Goal: Task Accomplishment & Management: Use online tool/utility

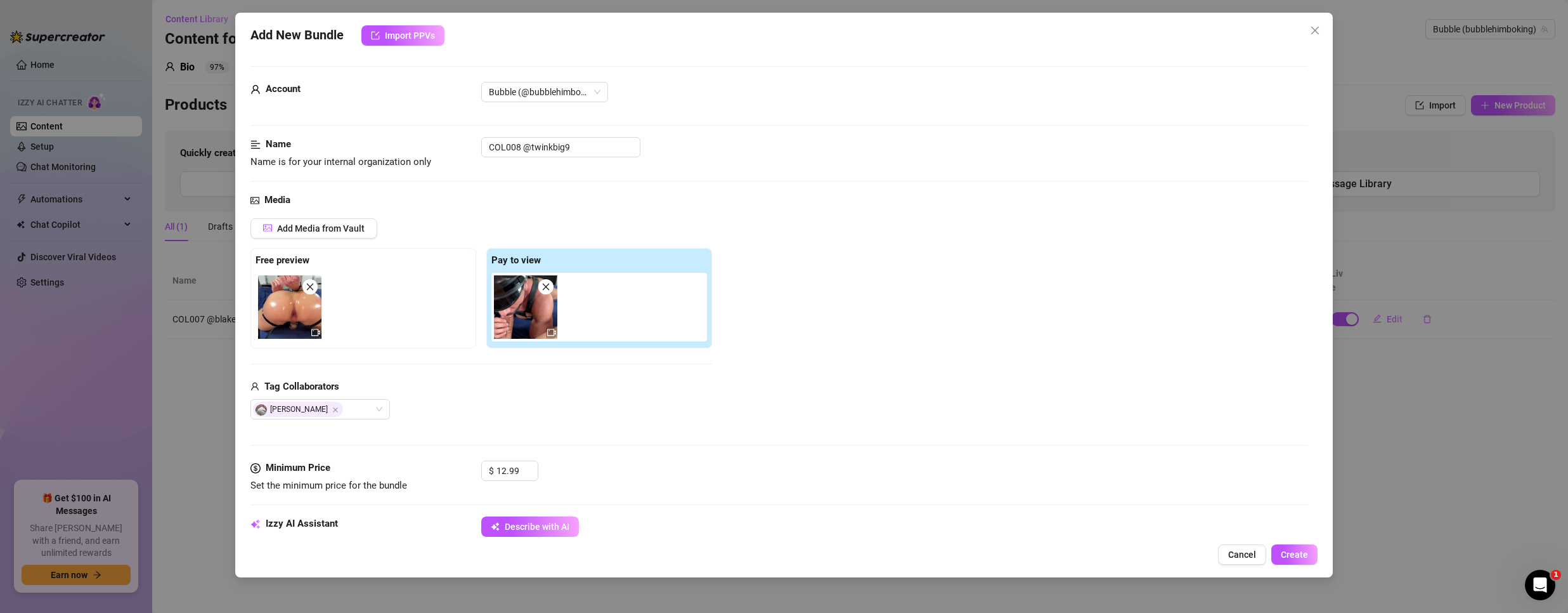
scroll to position [191, 0]
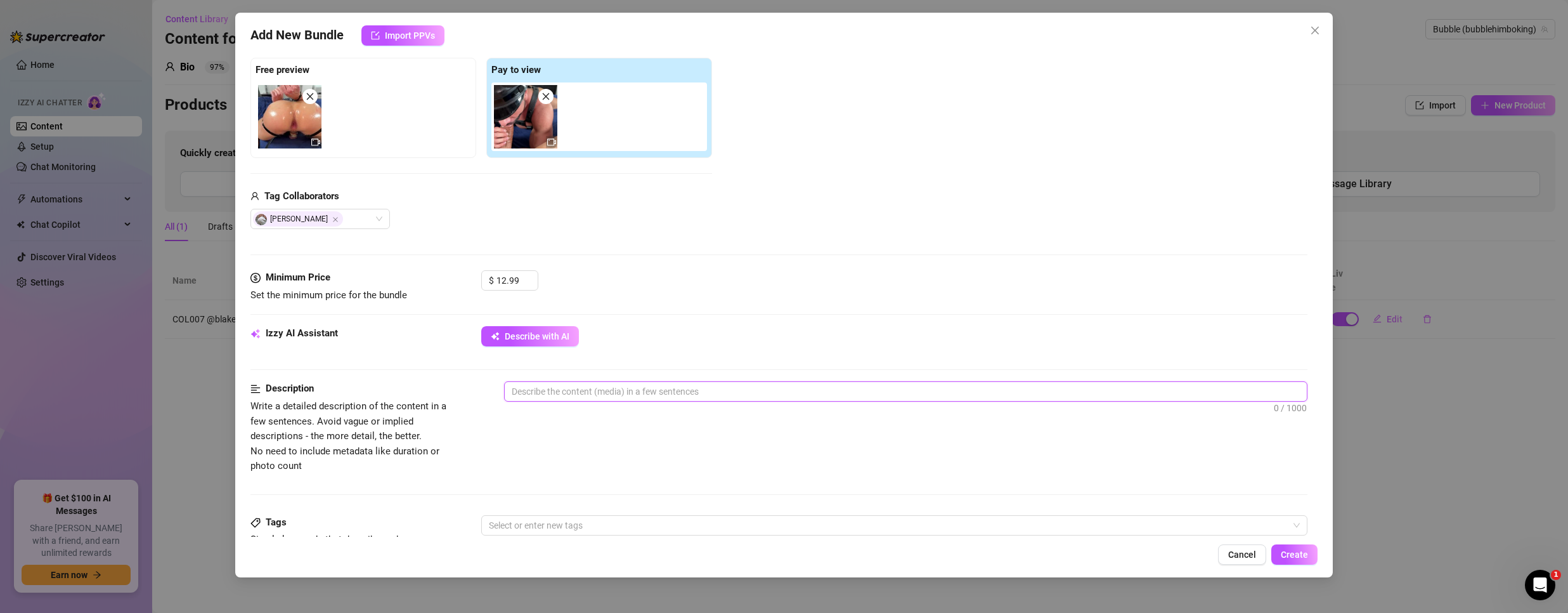
click at [586, 390] on textarea at bounding box center [906, 391] width 802 height 19
paste textarea "Leather glints against the heat while my cap stays perfectly in place. He keeps…"
type textarea "Leather glints against the heat while my cap stays perfectly in place. He keeps…"
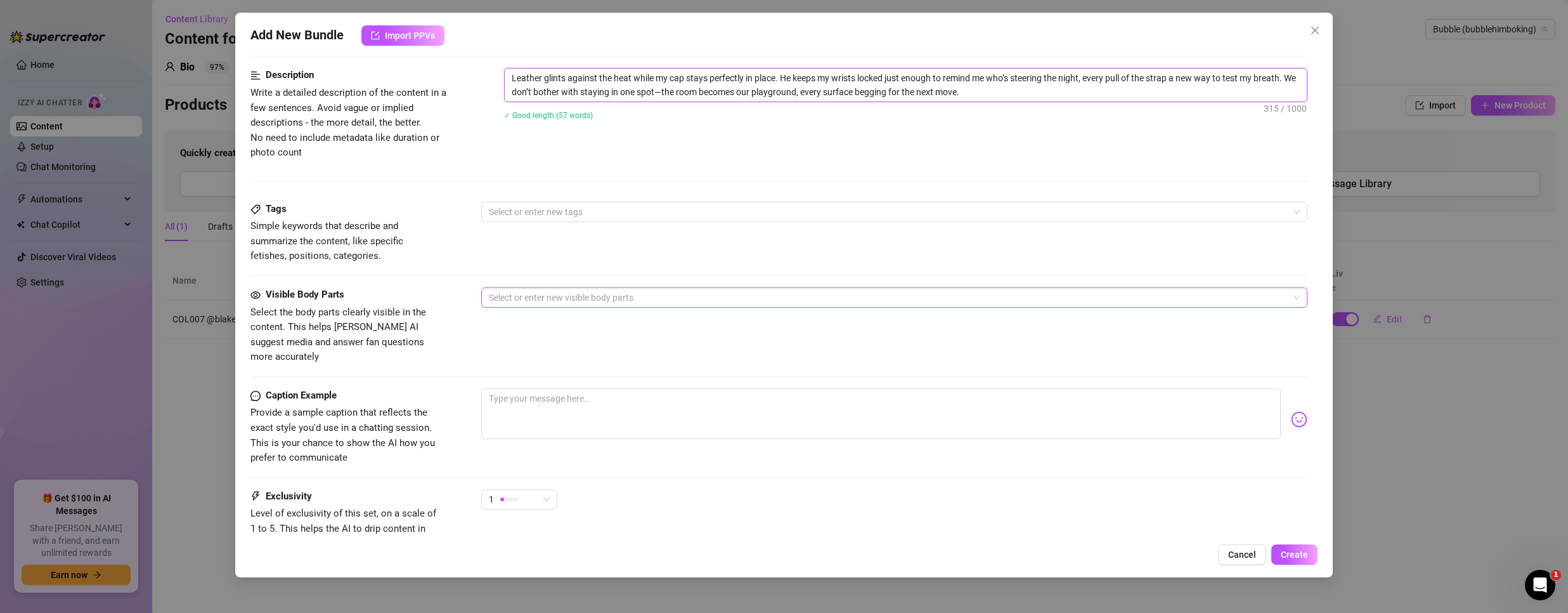
scroll to position [508, 0]
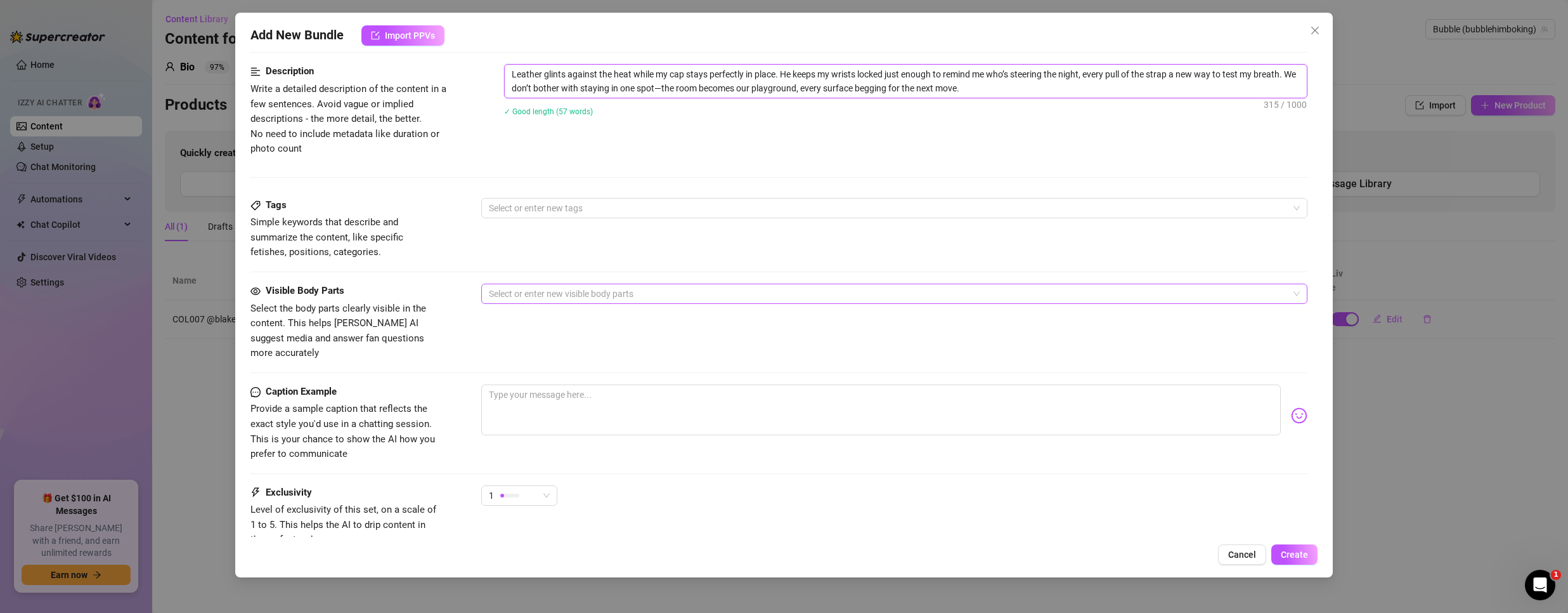
type textarea "Leather glints against the heat while my cap stays perfectly in place. He keeps…"
click at [560, 215] on div at bounding box center [888, 208] width 808 height 18
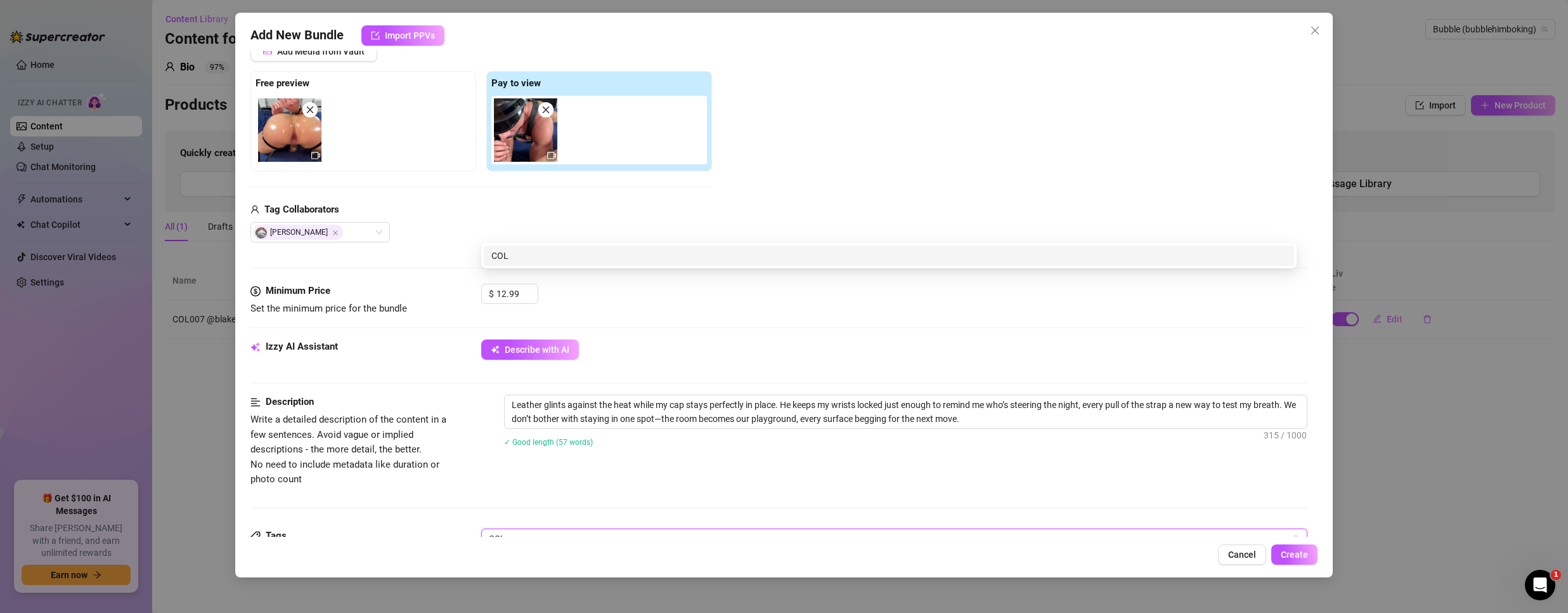
scroll to position [444, 0]
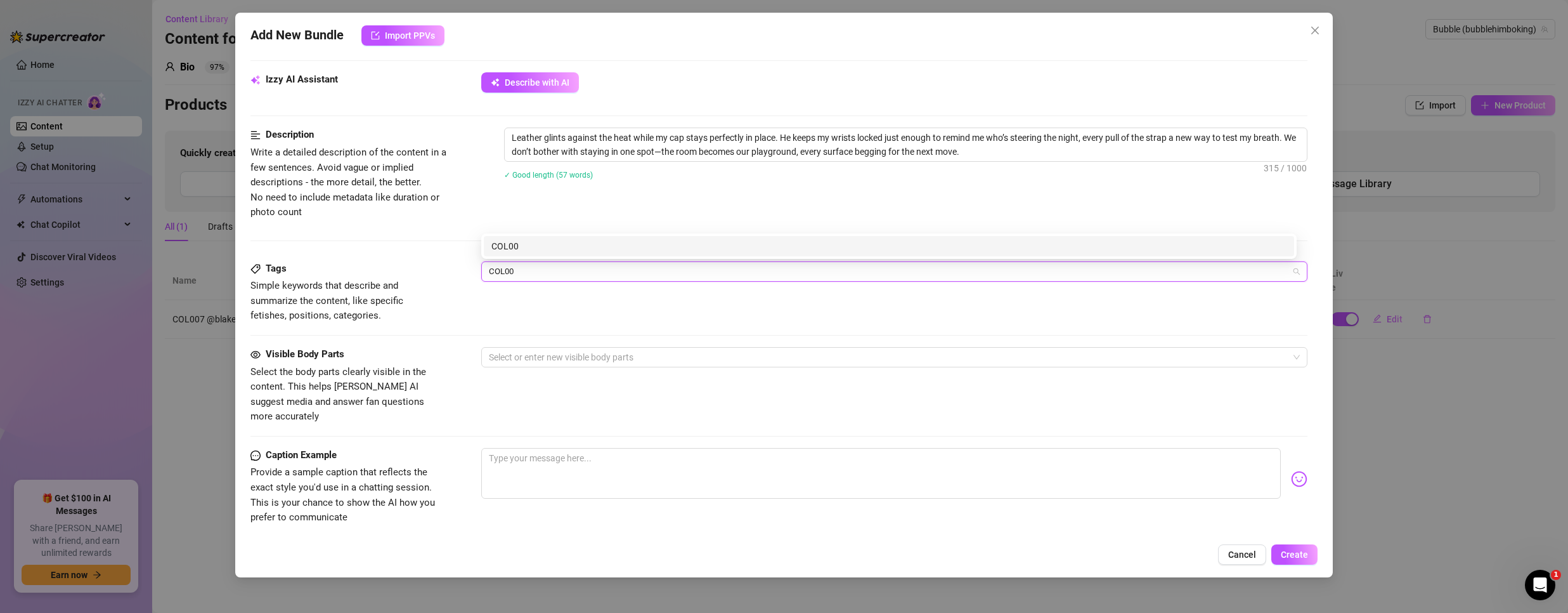
type input "COL008"
click at [577, 253] on div "COL008" at bounding box center [889, 246] width 810 height 21
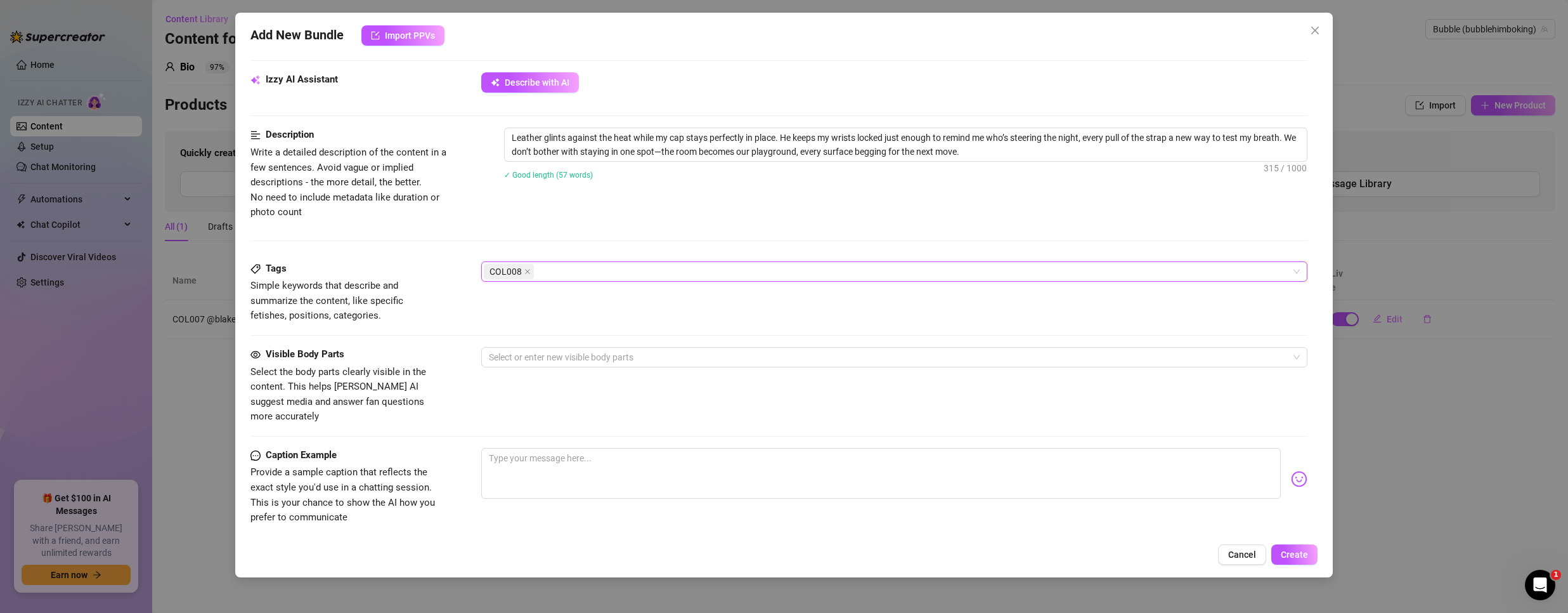
click at [612, 270] on div "COL008" at bounding box center [888, 271] width 808 height 18
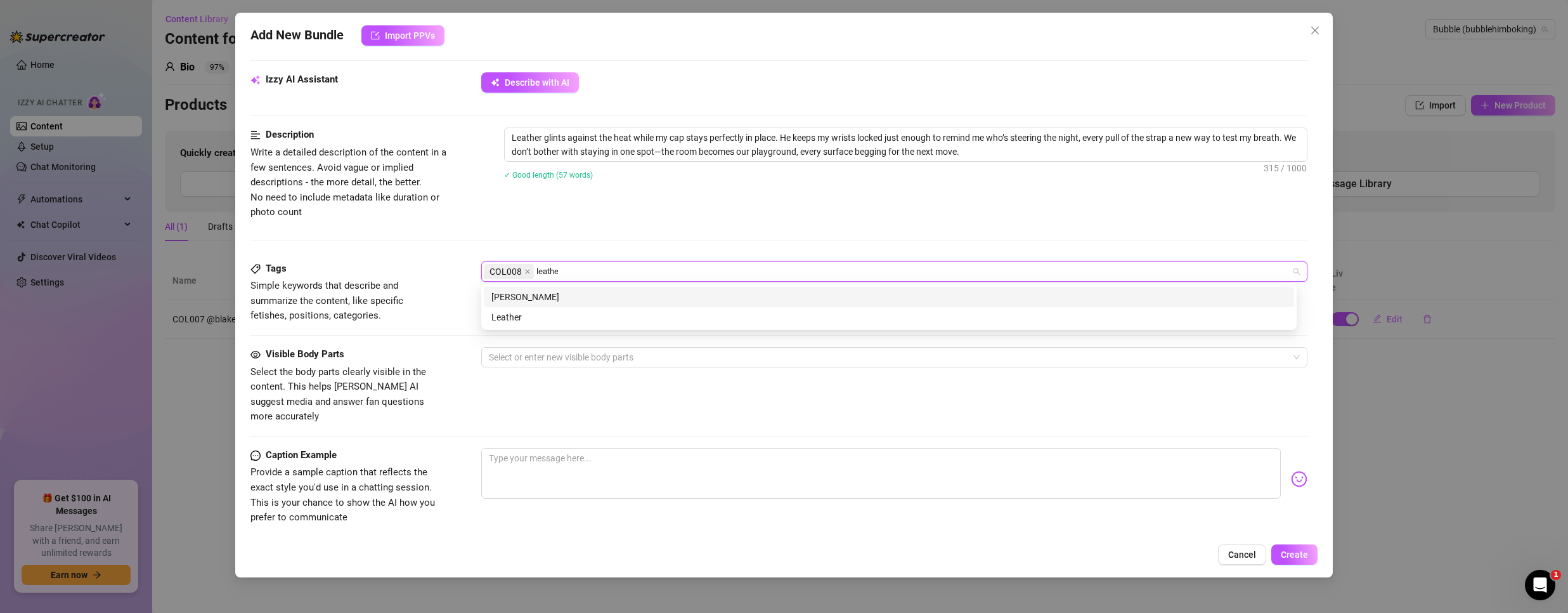
type input "leather"
click at [559, 294] on div "leather" at bounding box center [888, 297] width 795 height 14
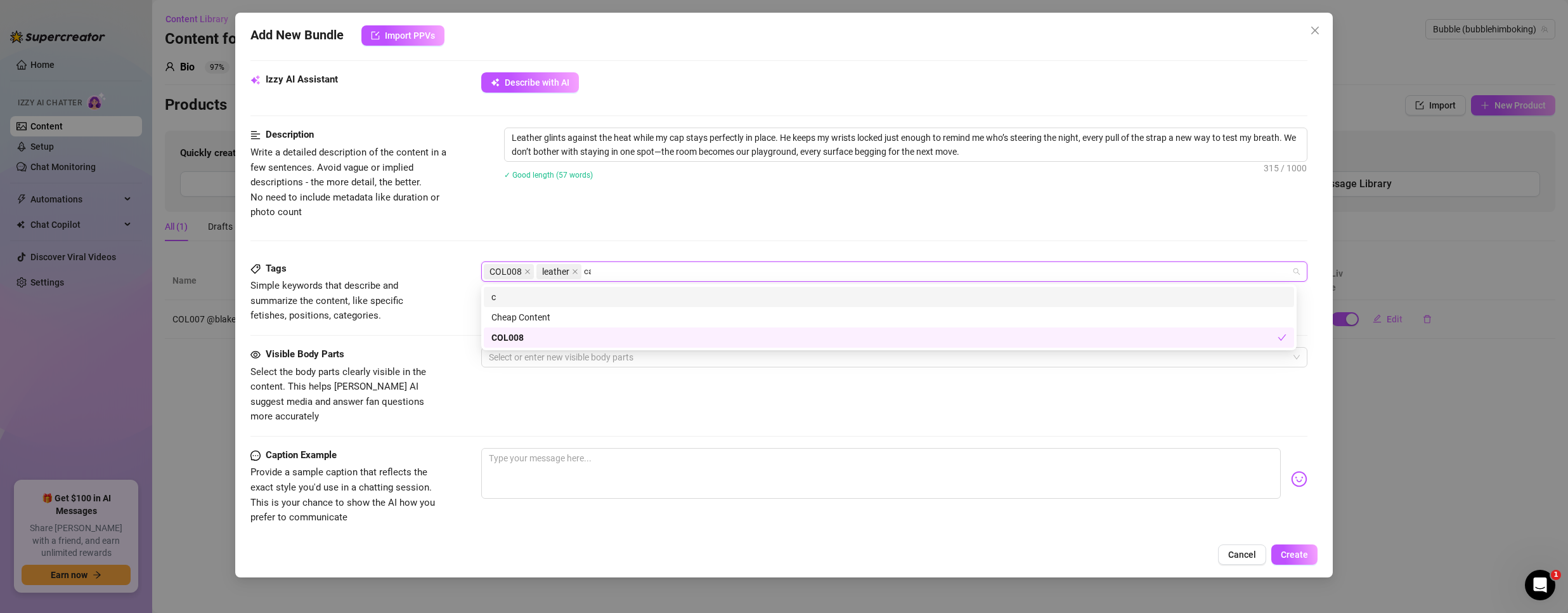
type input "cap"
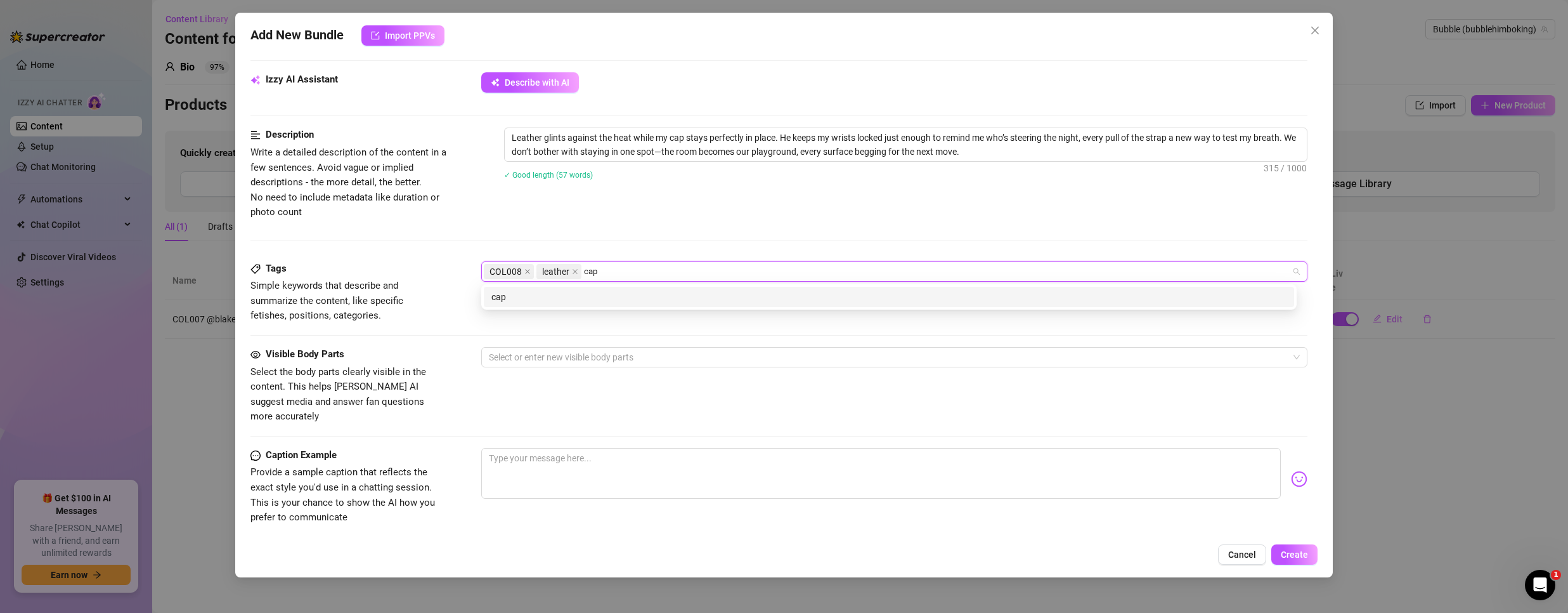
click at [553, 297] on div "cap" at bounding box center [888, 297] width 795 height 14
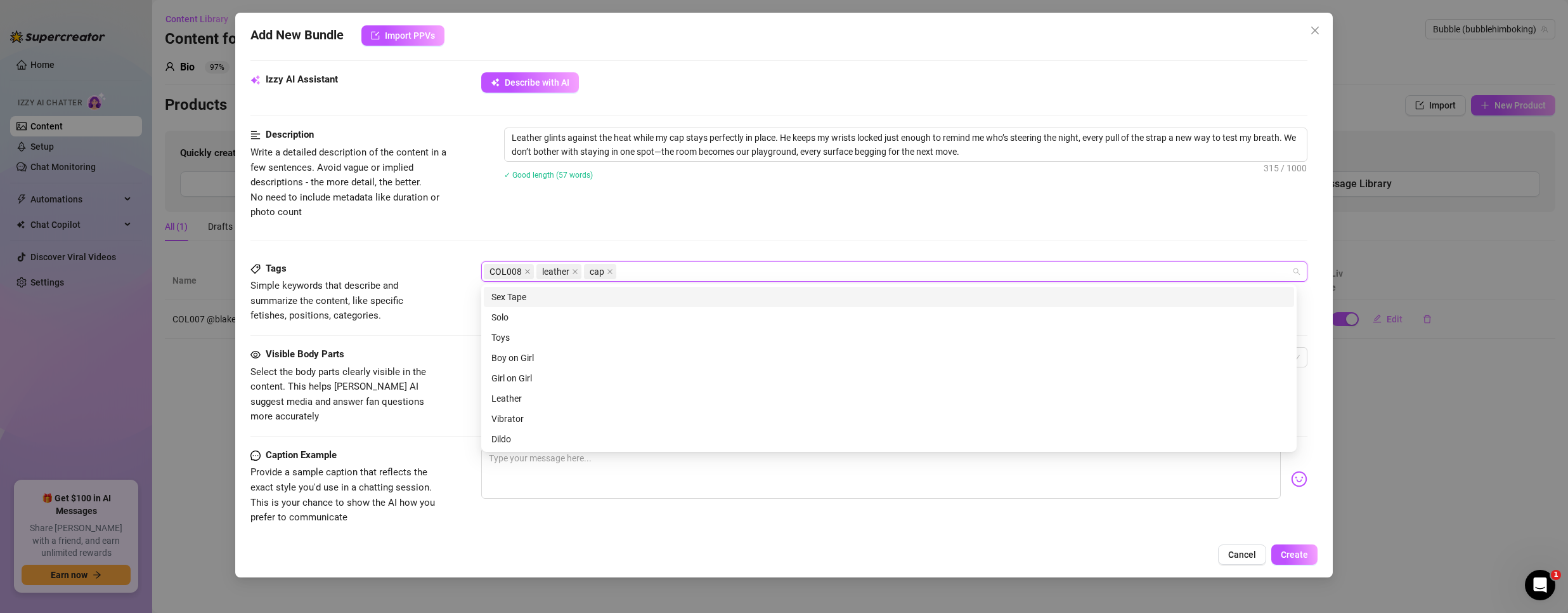
click at [842, 194] on div "Leather glints against the heat while my cap stays perfectly in place. He keeps…" at bounding box center [906, 161] width 803 height 68
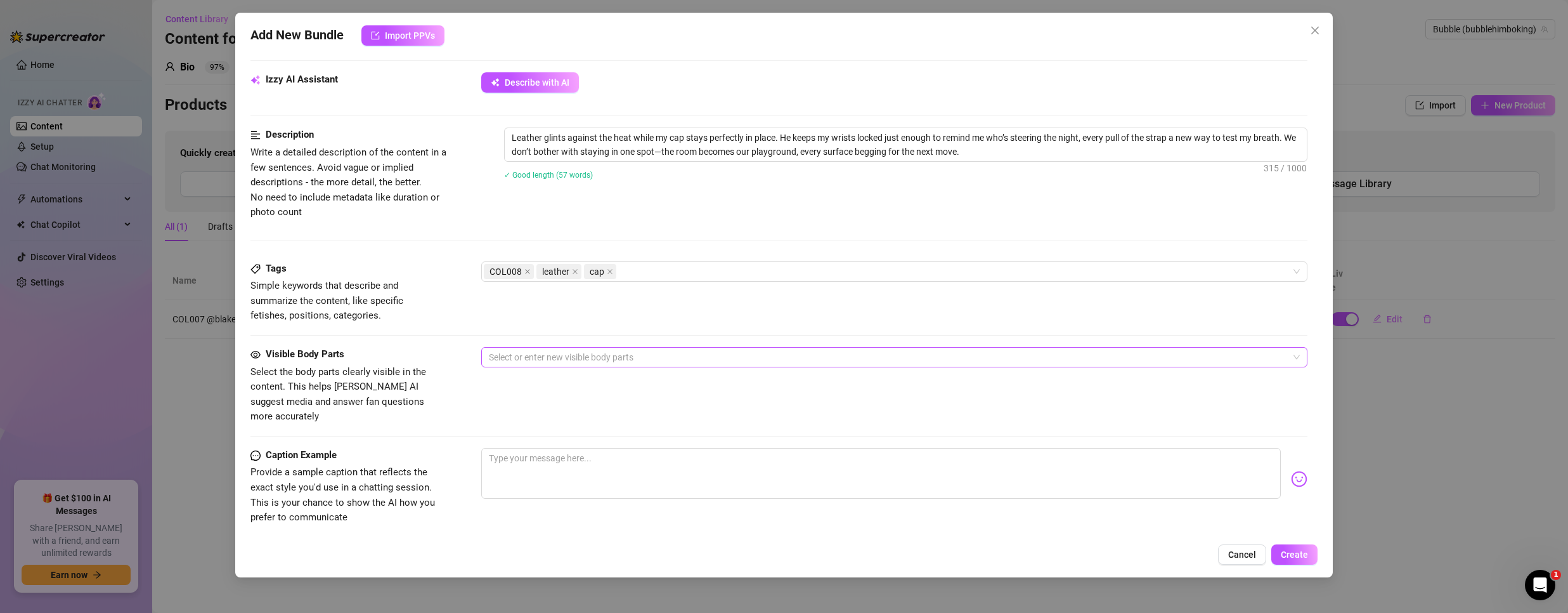
click at [575, 359] on div at bounding box center [888, 357] width 808 height 18
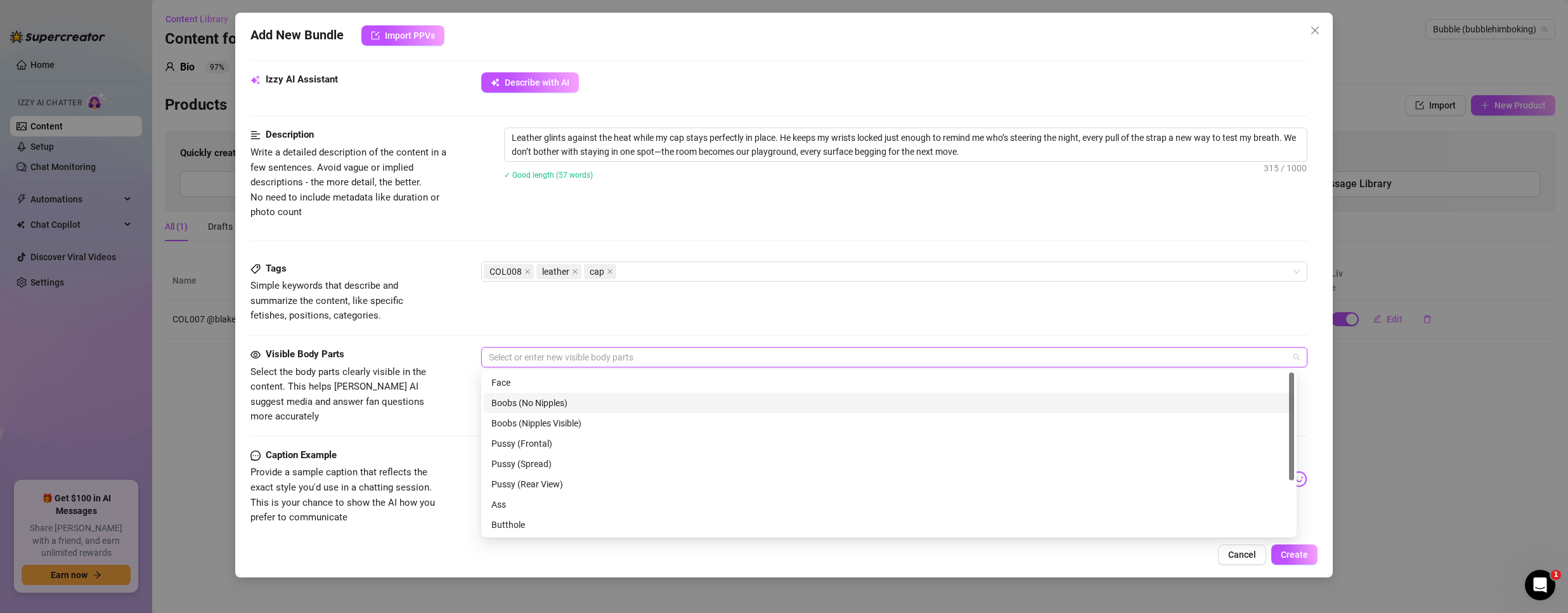
scroll to position [63, 0]
click at [532, 442] on div "Ass" at bounding box center [888, 441] width 795 height 14
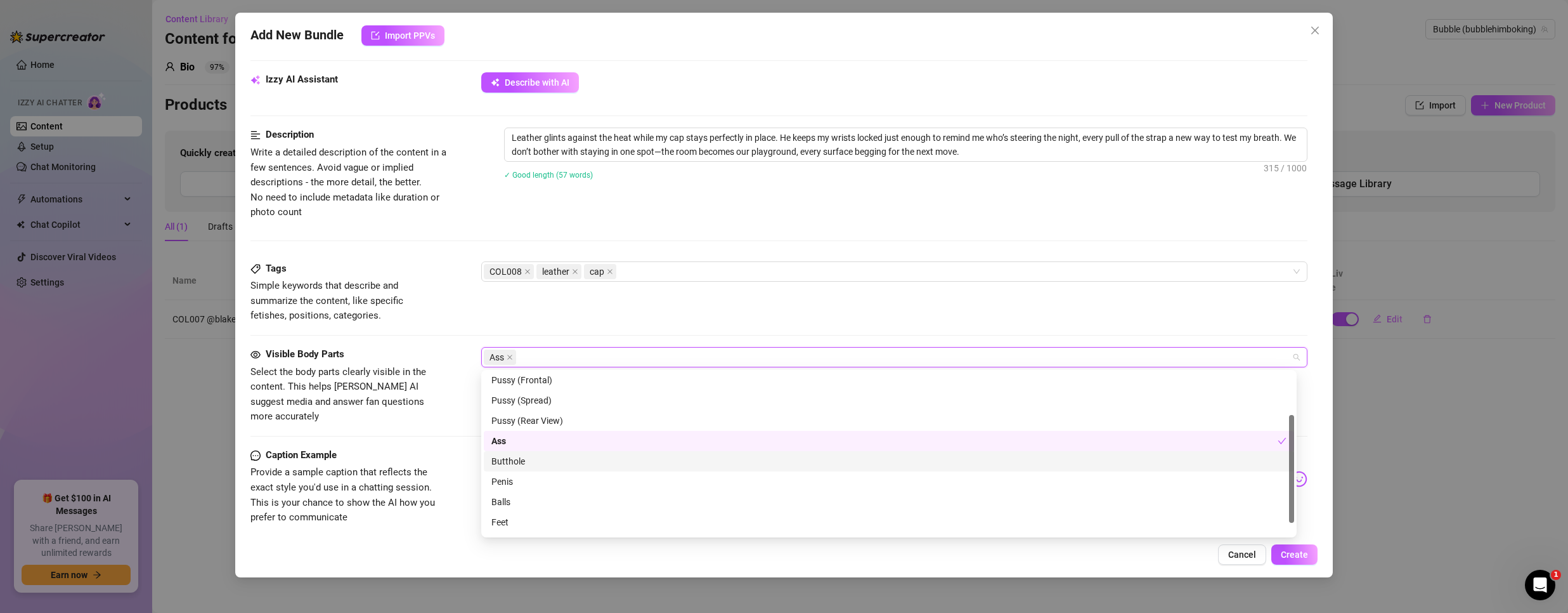
click at [527, 468] on div "Butthole" at bounding box center [889, 461] width 810 height 21
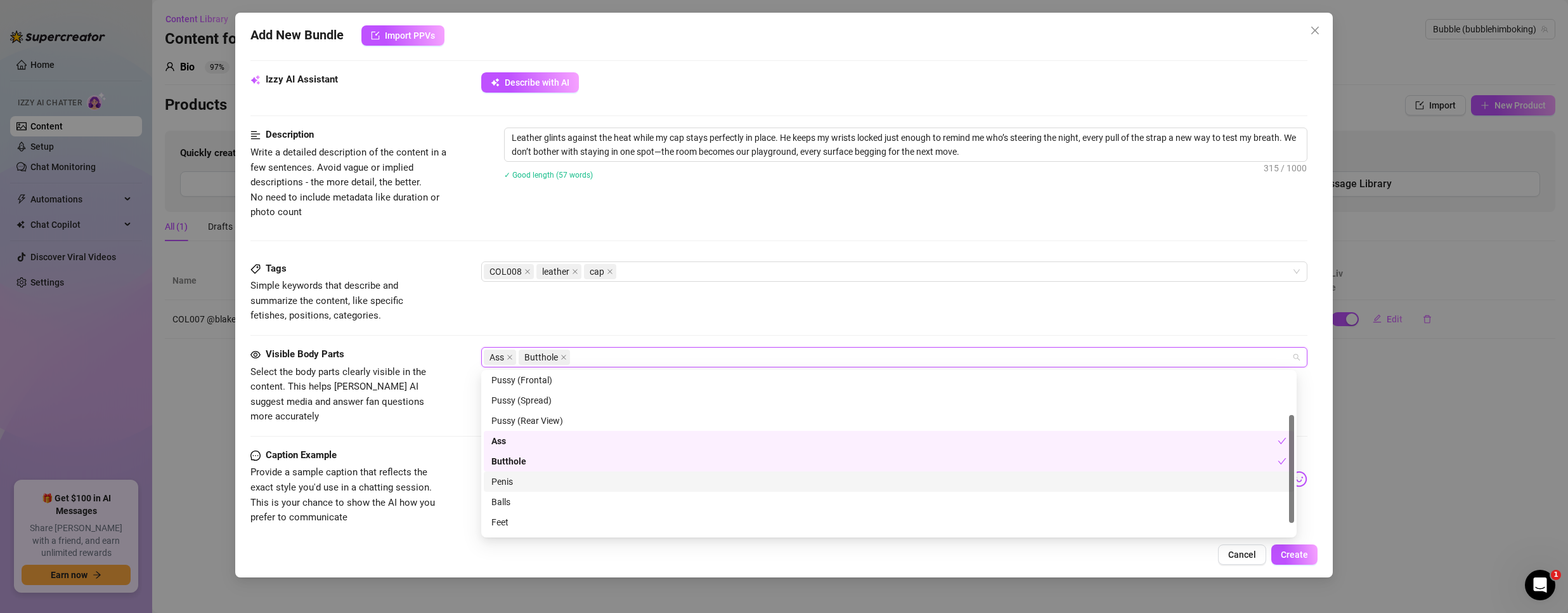
click at [521, 479] on div "Penis" at bounding box center [888, 481] width 795 height 14
click at [519, 499] on div "Balls" at bounding box center [888, 502] width 795 height 14
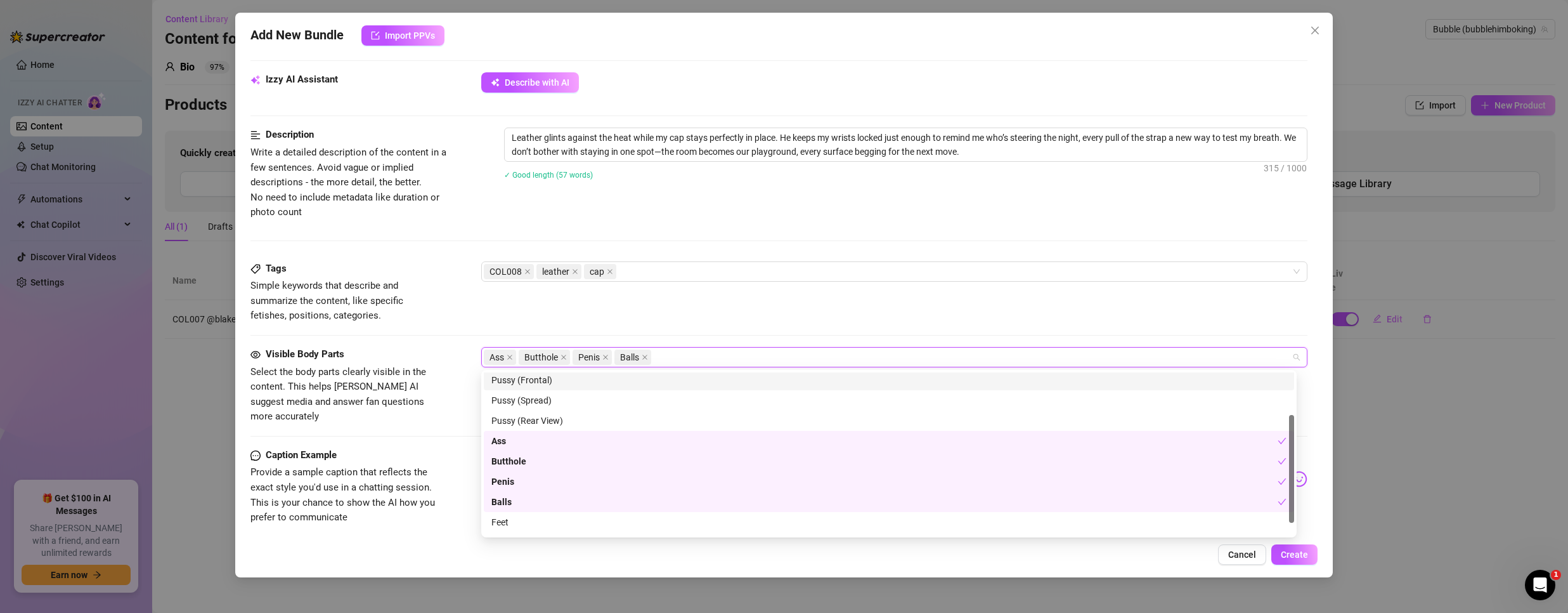
click at [660, 321] on div "Tags Simple keywords that describe and summarize the content, like specific fet…" at bounding box center [778, 292] width 1057 height 62
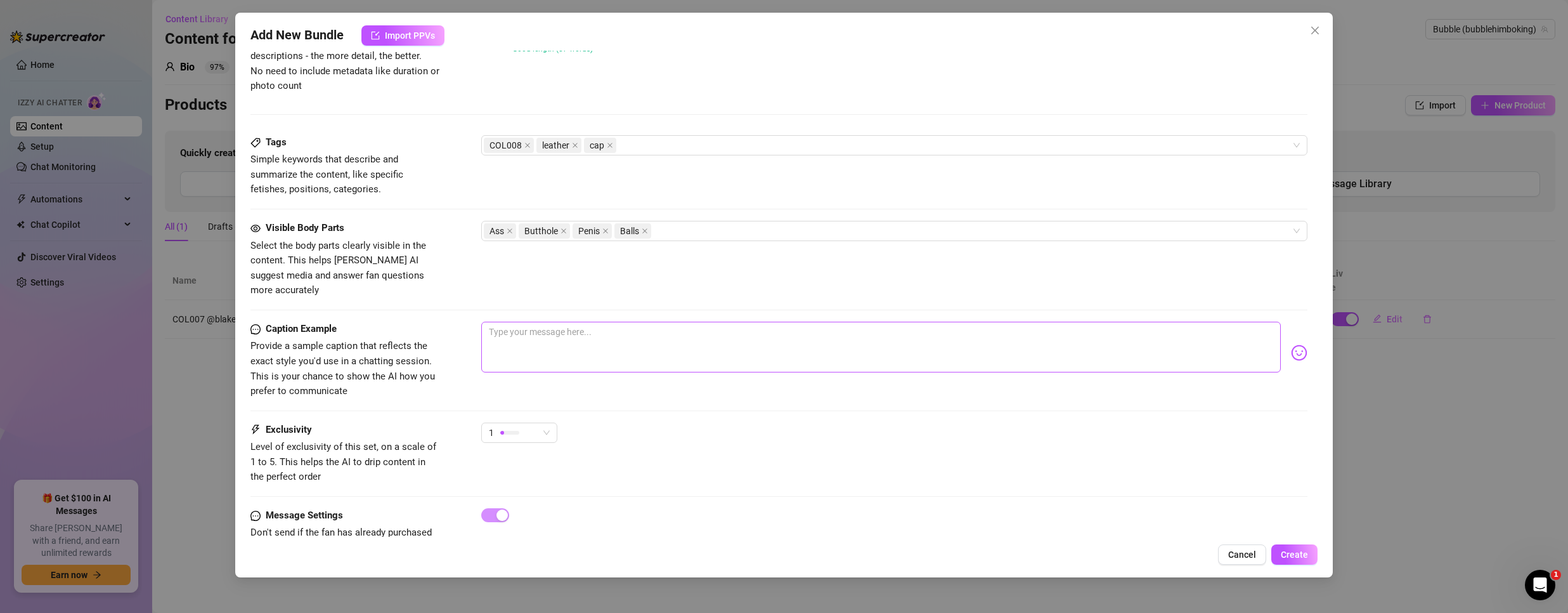
scroll to position [571, 0]
click at [564, 341] on textarea at bounding box center [881, 346] width 800 height 50
click at [532, 333] on textarea at bounding box center [881, 346] width 800 height 50
paste textarea "Leather, locked wrists, and a twink who knew exactly how to take control—come f…"
type textarea "Leather, locked wrists, and a twink who knew exactly how to take control—come f…"
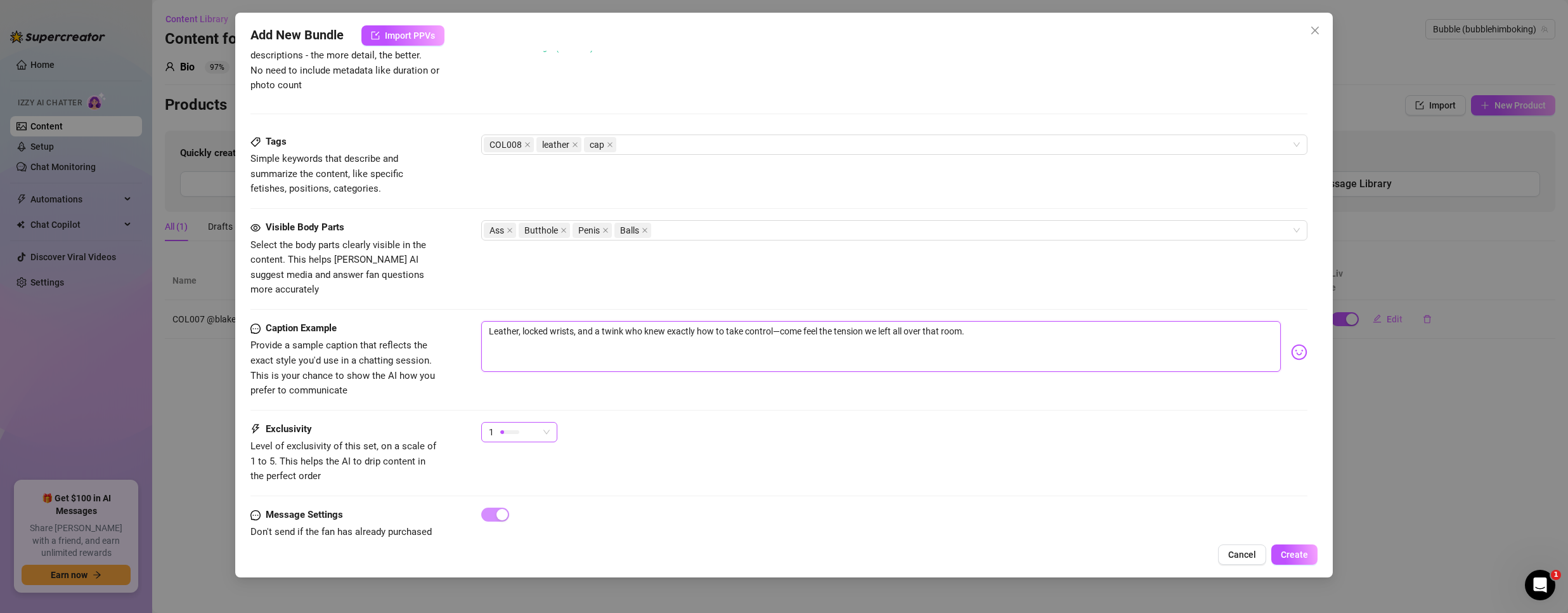
click at [518, 426] on div "1" at bounding box center [514, 432] width 50 height 19
type textarea "Leather, locked wrists, and a twink who knew exactly how to take control—come f…"
click at [516, 486] on span "3" at bounding box center [532, 483] width 82 height 14
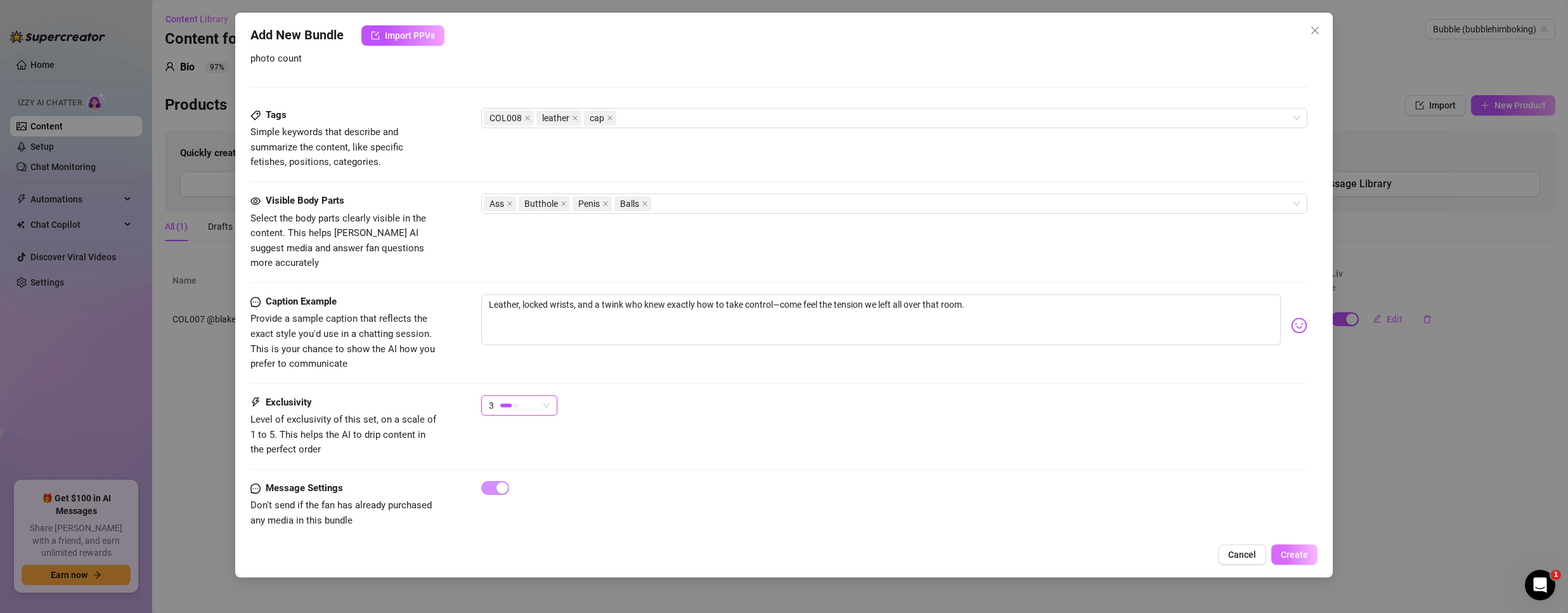
click at [1294, 556] on span "Create" at bounding box center [1294, 555] width 27 height 10
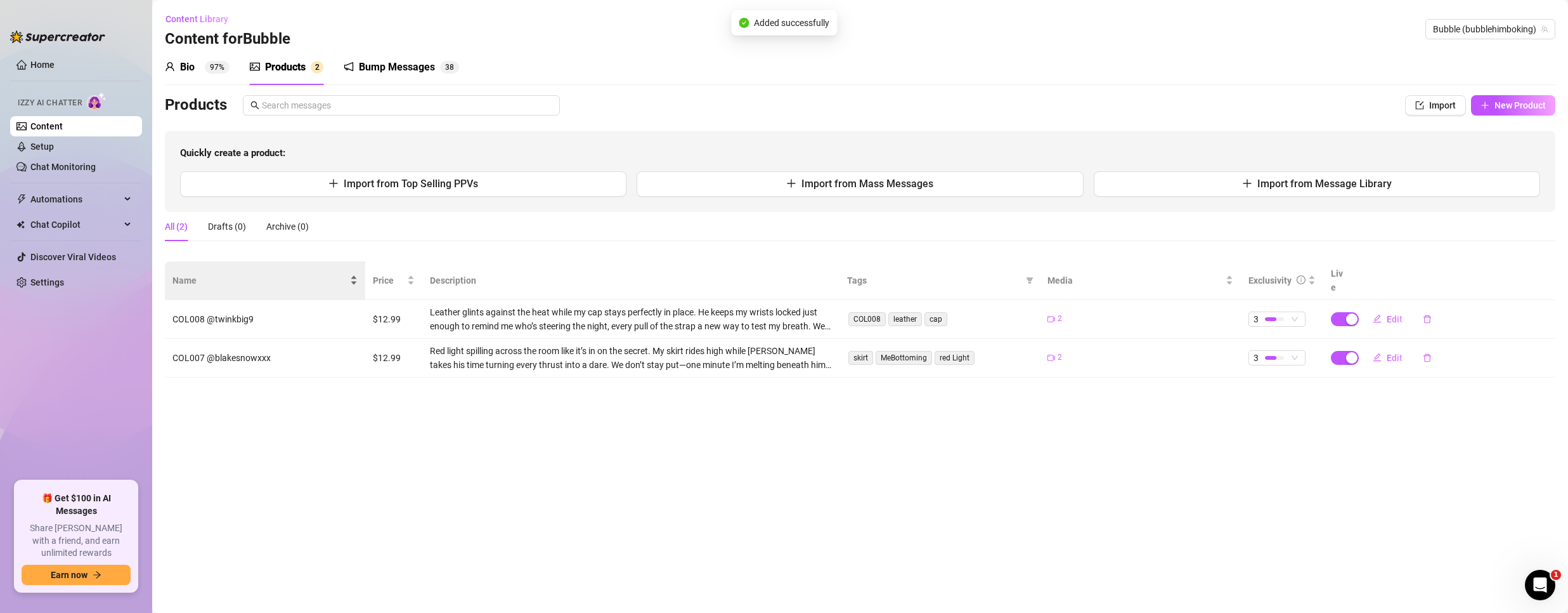
click at [198, 274] on span "Name" at bounding box center [260, 281] width 175 height 14
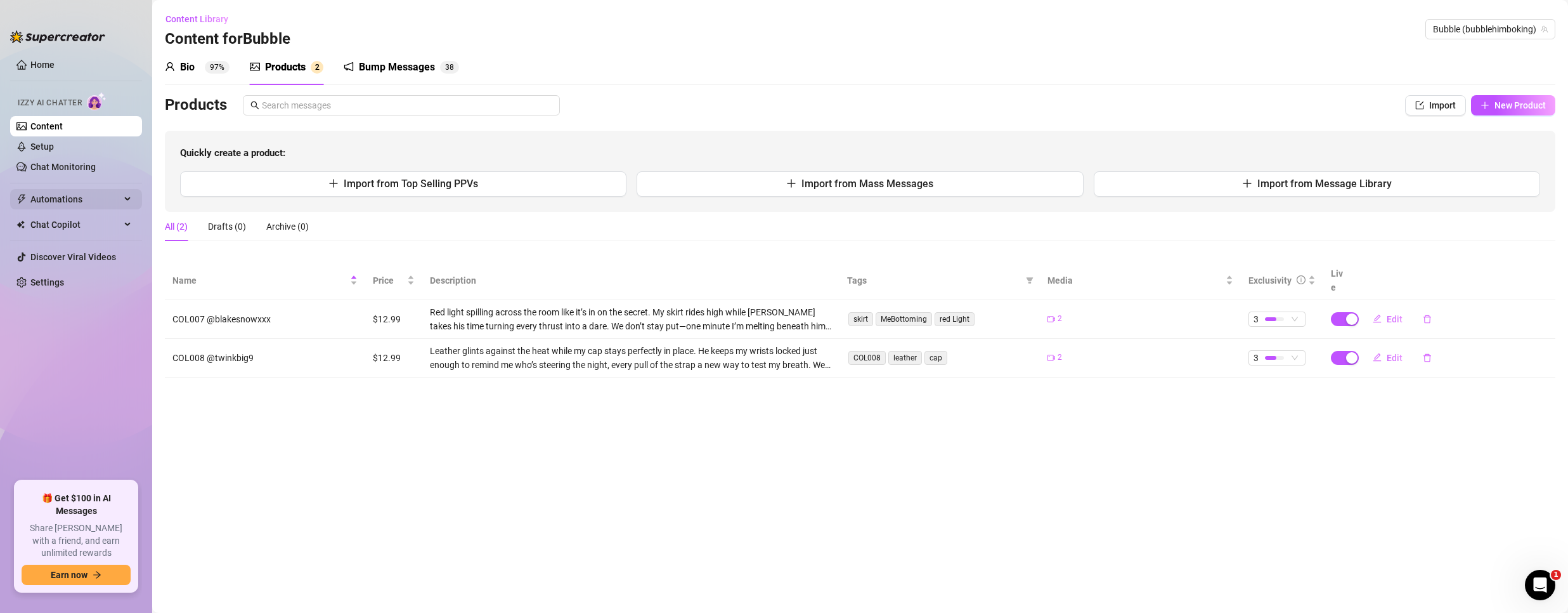
click at [75, 193] on span "Automations" at bounding box center [75, 199] width 90 height 21
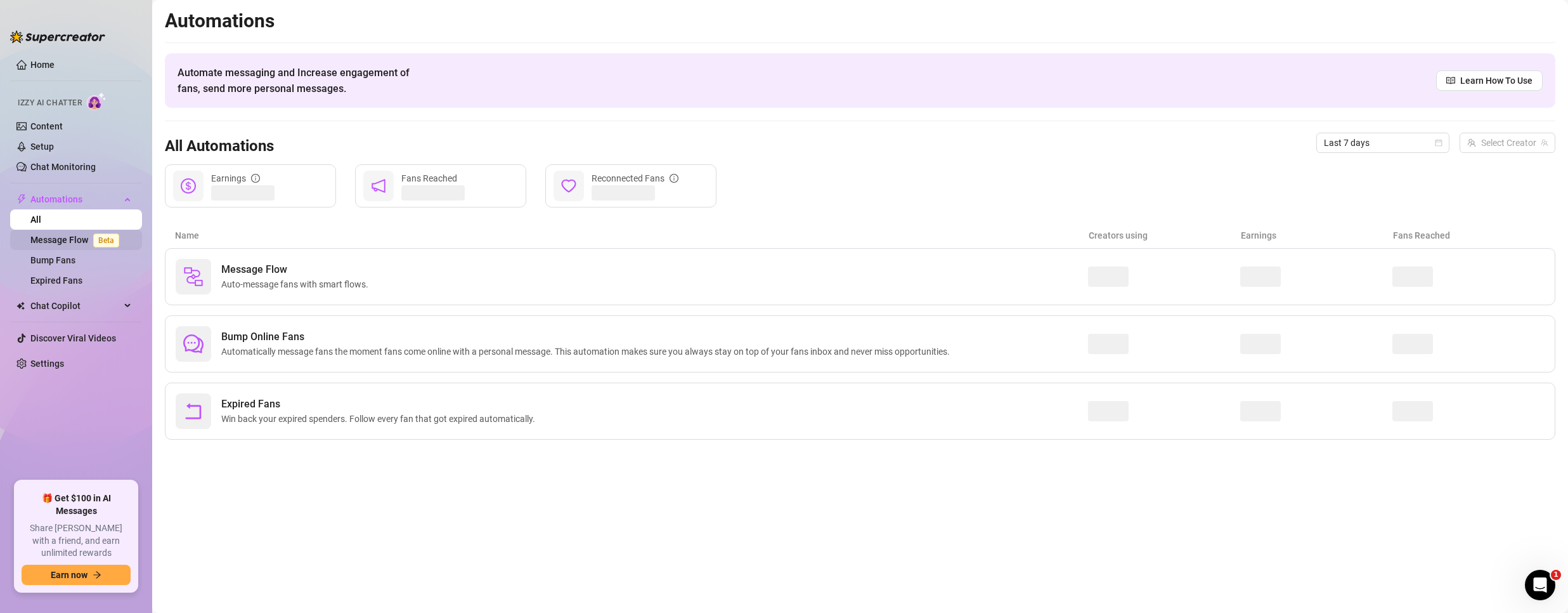
click at [81, 241] on link "Message Flow Beta" at bounding box center [77, 240] width 94 height 10
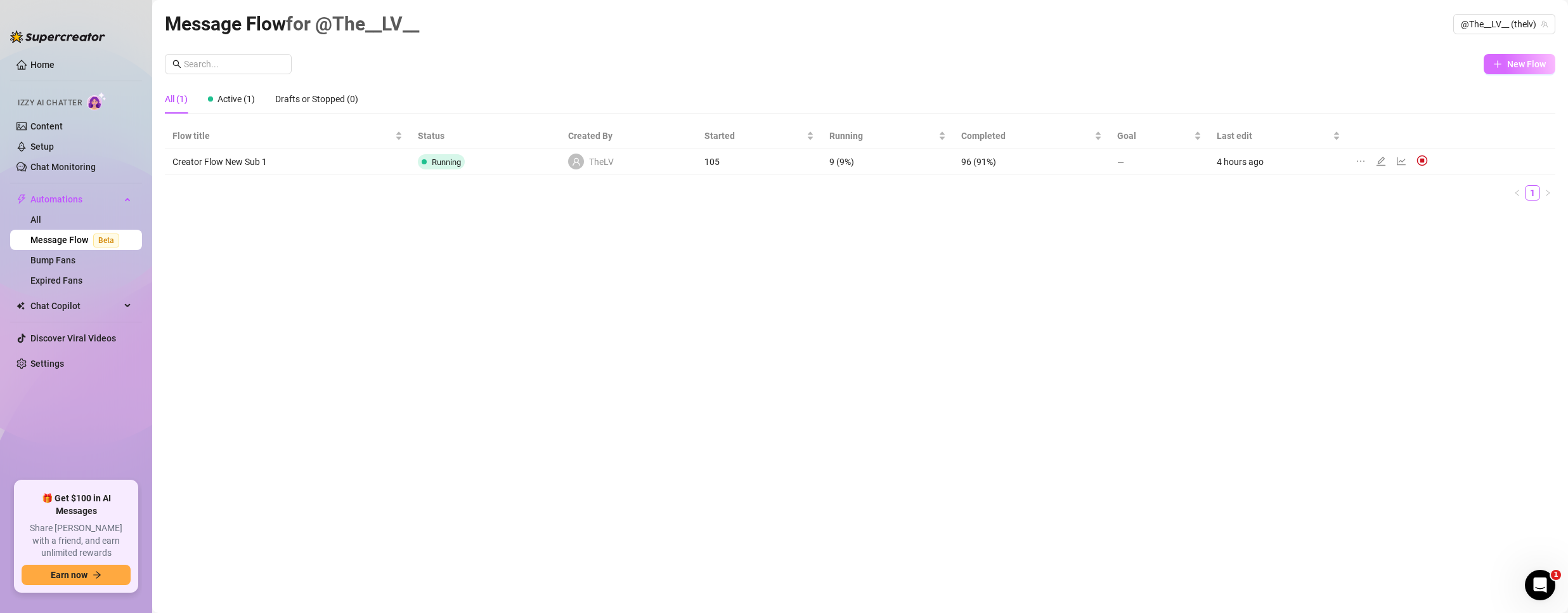
click at [1518, 67] on span "New Flow" at bounding box center [1527, 64] width 38 height 10
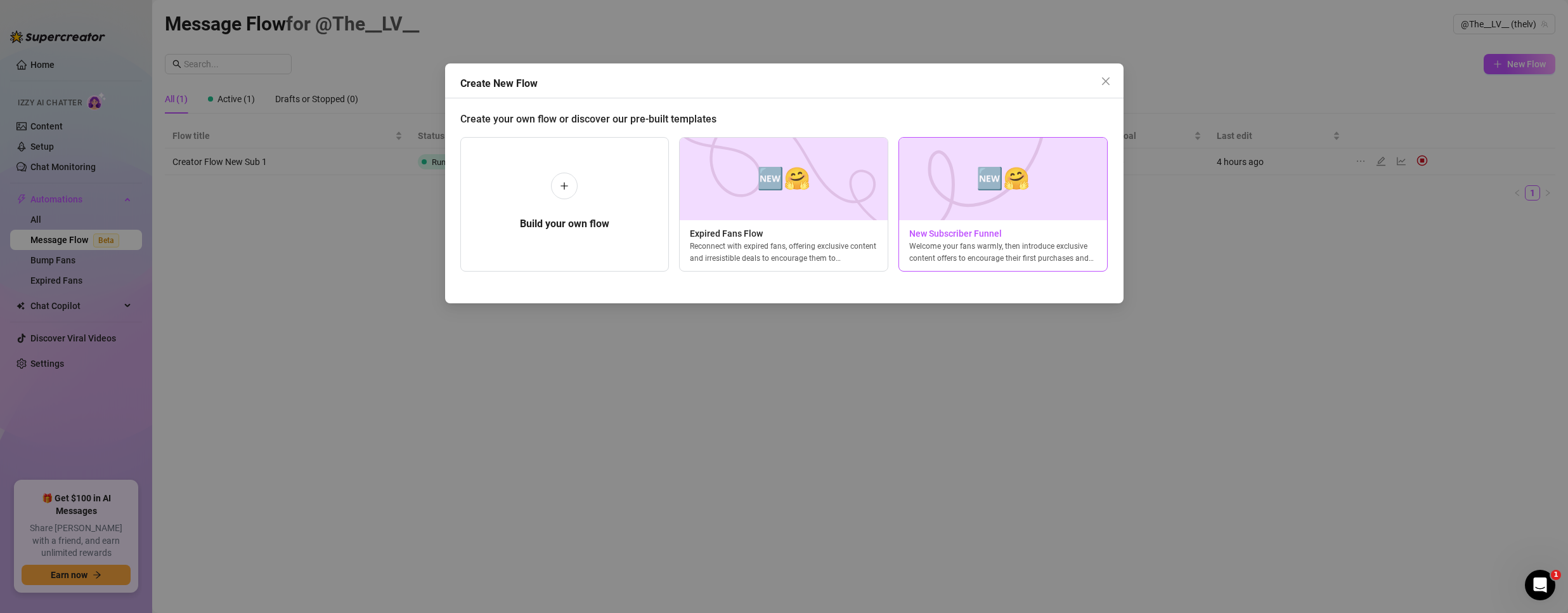
click at [957, 221] on div "🆕🤗 New Subscriber Funnel Welcome your fans warmly, then introduce exclusive con…" at bounding box center [1003, 204] width 209 height 134
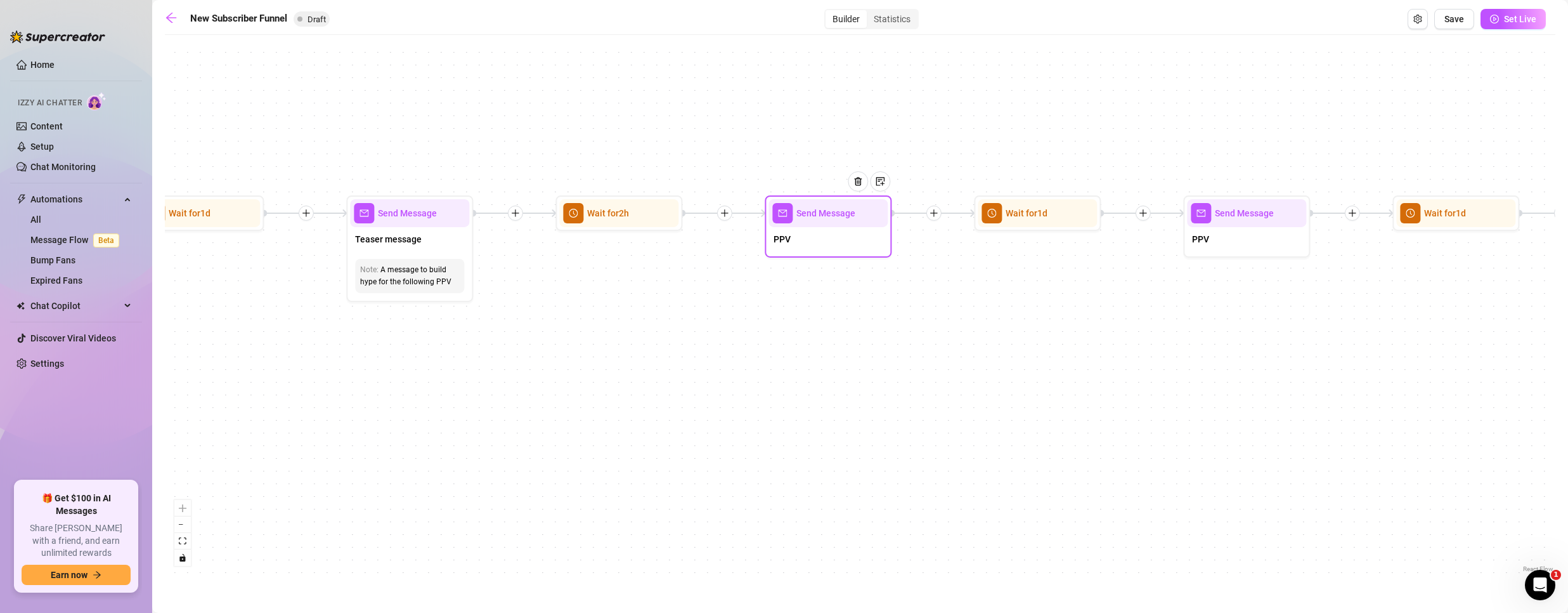
click at [842, 245] on div "PPV" at bounding box center [828, 240] width 119 height 26
type textarea "PPV"
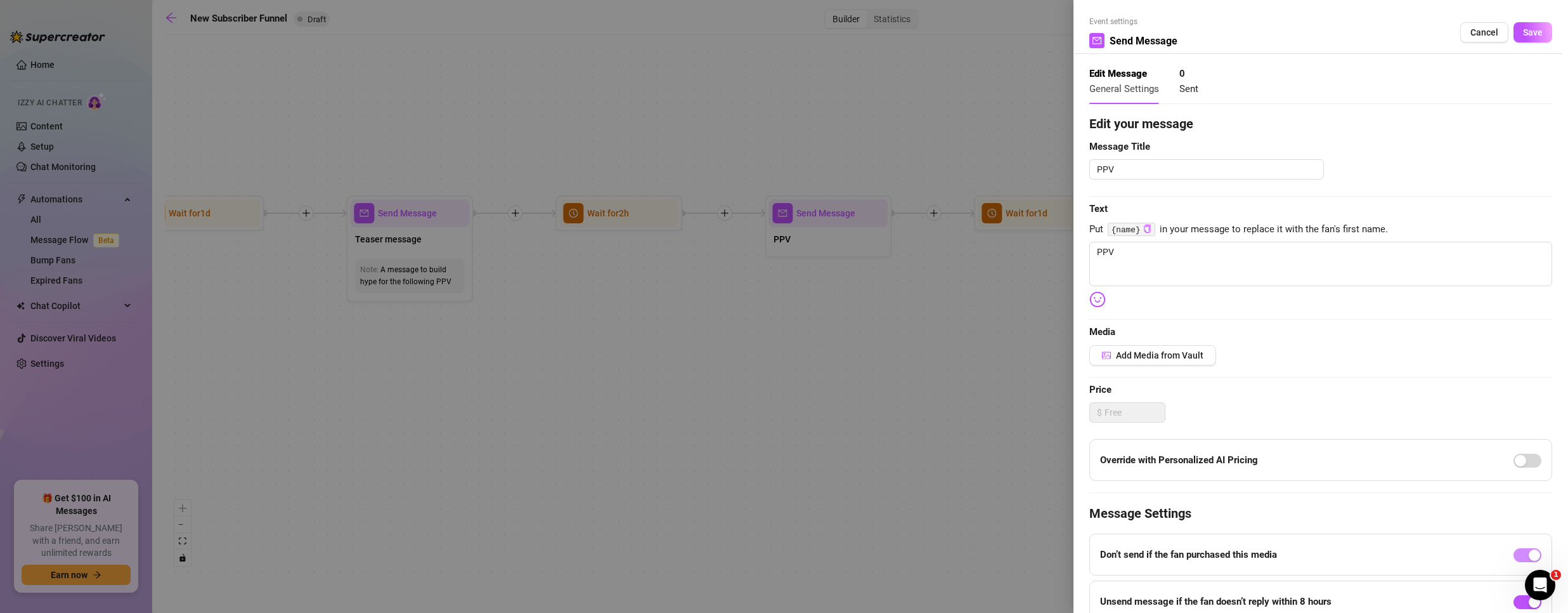
click at [1193, 88] on span "Sent" at bounding box center [1189, 89] width 19 height 11
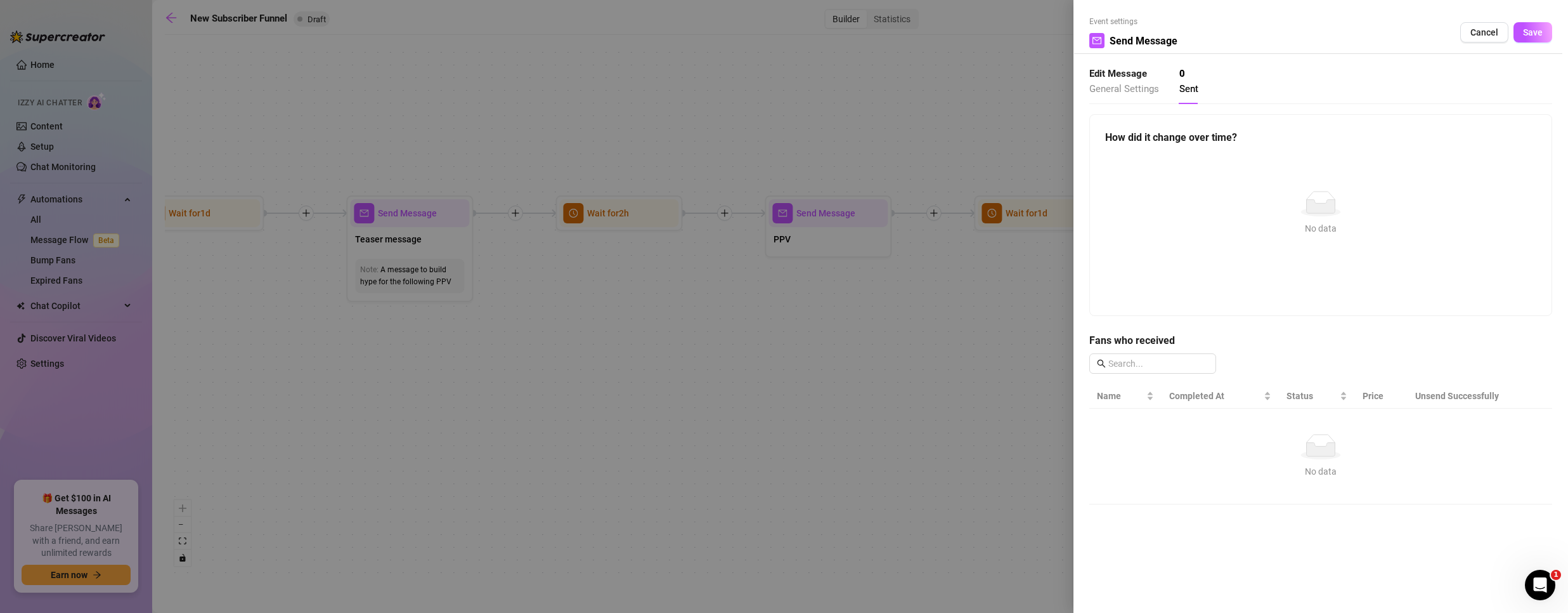
click at [1120, 82] on div "Edit Message General Settings" at bounding box center [1124, 82] width 70 height 30
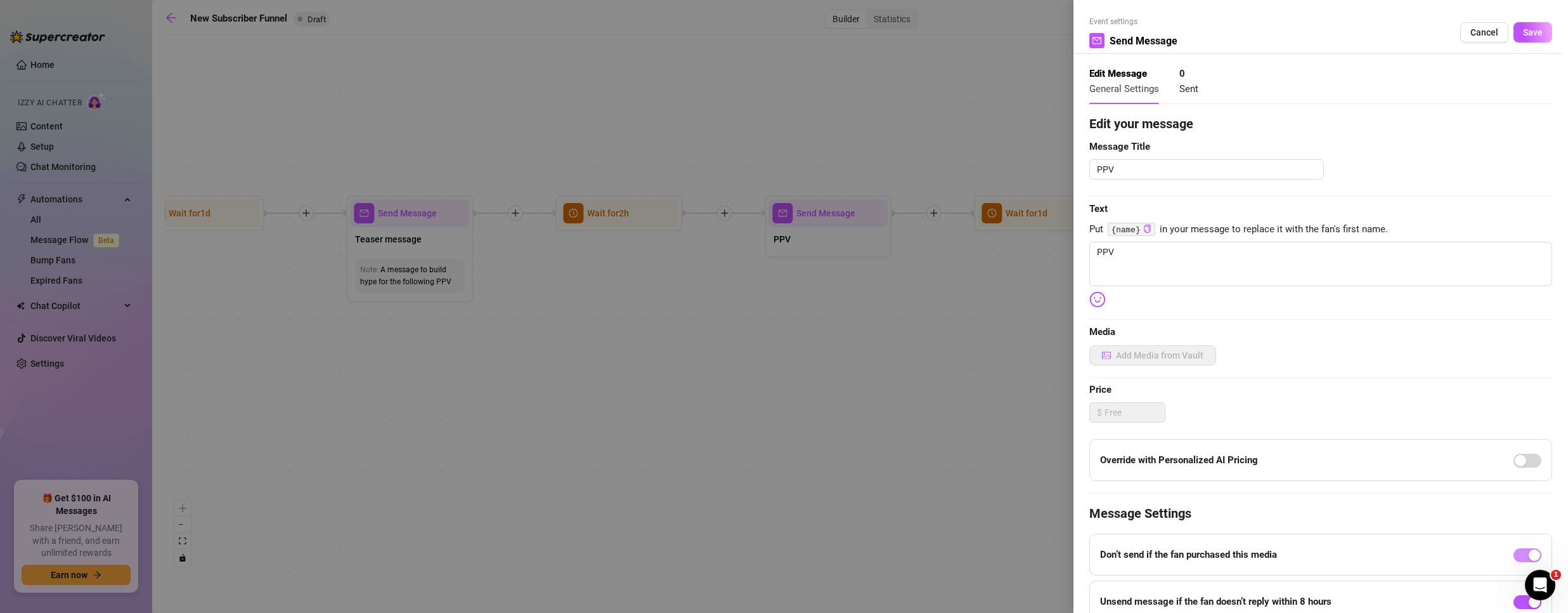
type textarea "PPV"
click at [1184, 91] on span "Sent" at bounding box center [1189, 89] width 19 height 11
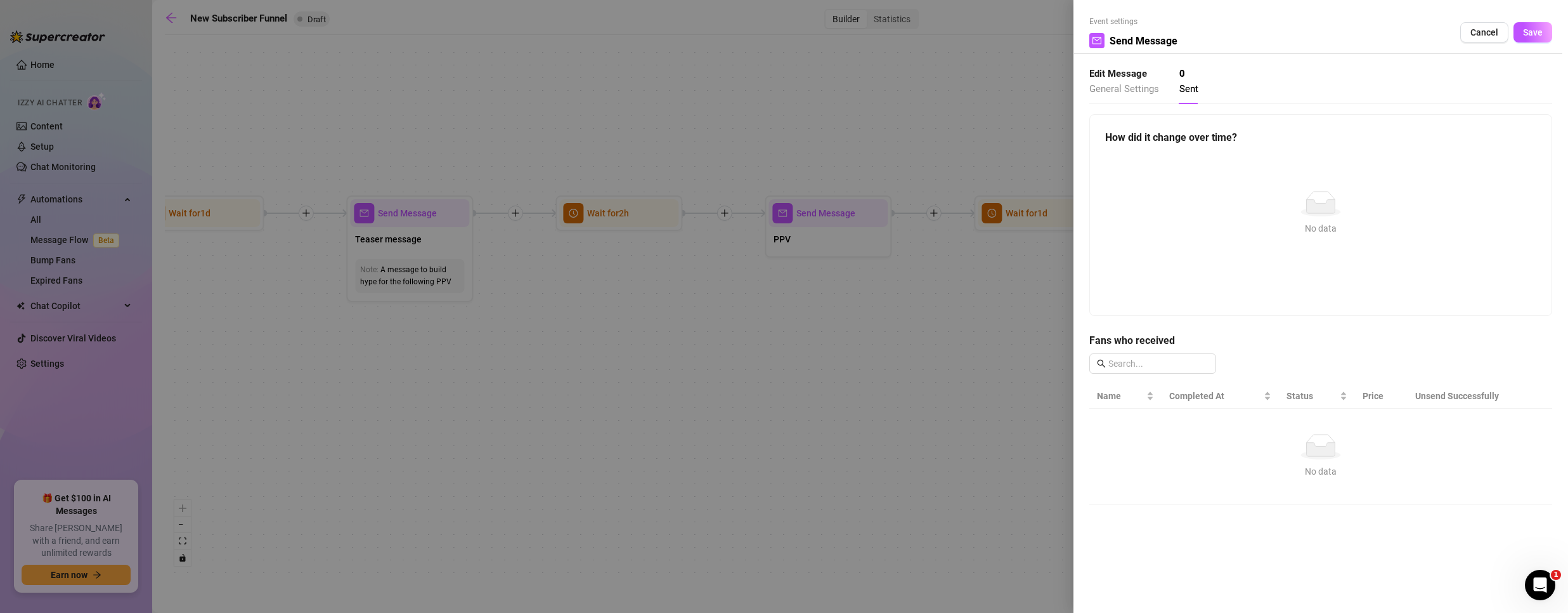
click at [1114, 78] on strong "Edit Message" at bounding box center [1118, 73] width 58 height 11
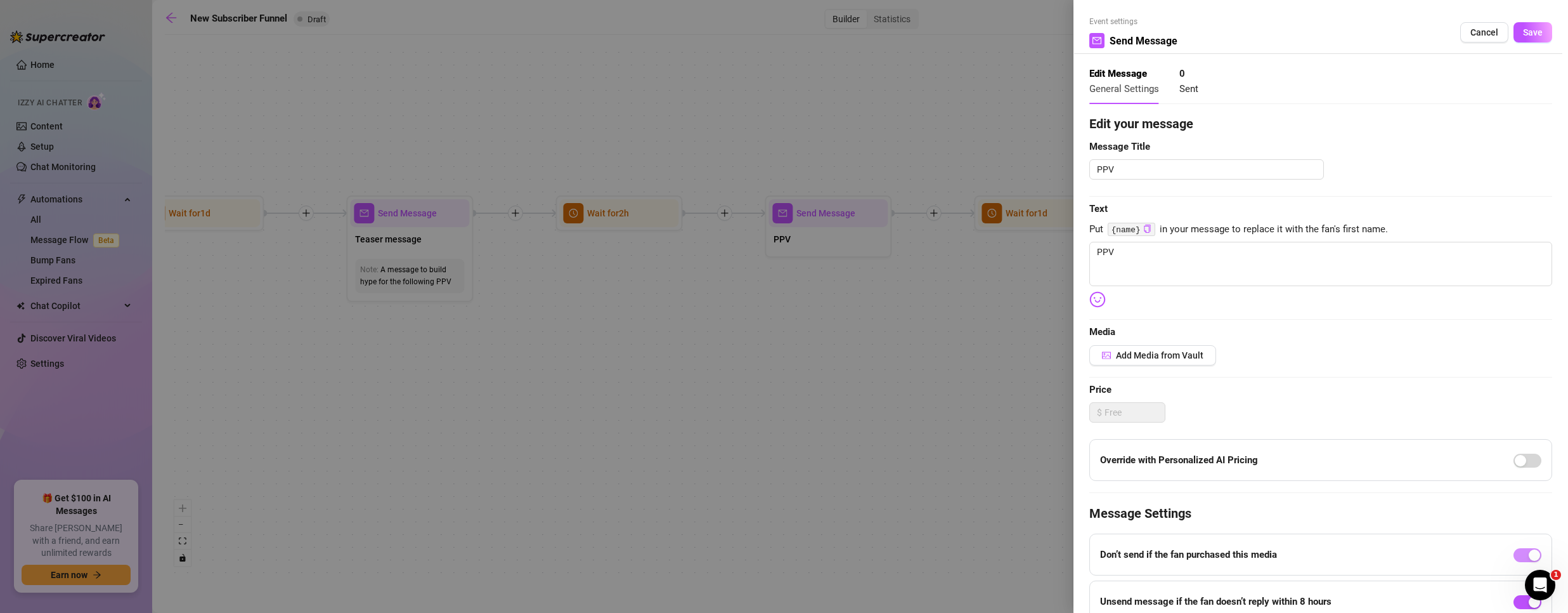
type textarea "PPV"
drag, startPoint x: 1156, startPoint y: 162, endPoint x: 964, endPoint y: 174, distance: 192.4
click at [964, 174] on div "Event settings Send Message Cancel Save Edit Message General Settings 0 Sent Ed…" at bounding box center [784, 306] width 1568 height 613
drag, startPoint x: 1188, startPoint y: 257, endPoint x: 986, endPoint y: 232, distance: 203.5
click at [986, 232] on div "Event settings Send Message Cancel Save Edit Message General Settings 0 Sent Ed…" at bounding box center [784, 306] width 1568 height 613
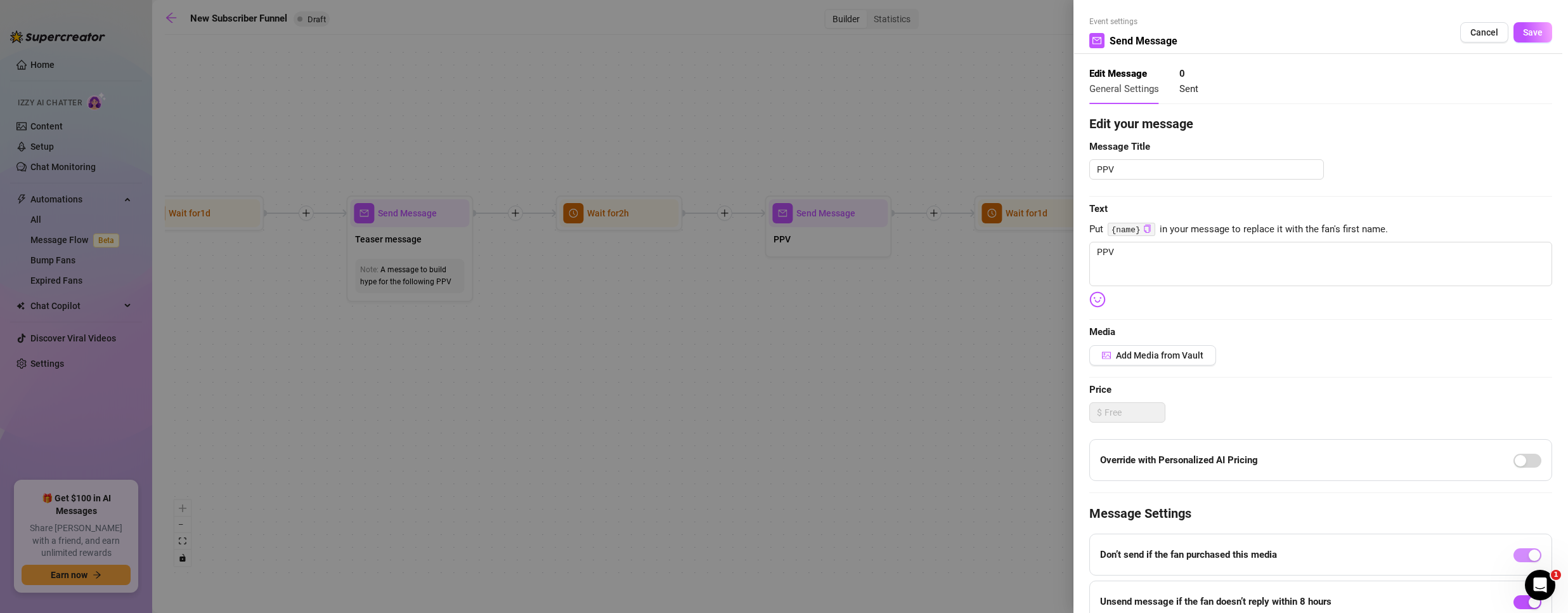
click at [1135, 233] on code "{name}" at bounding box center [1132, 229] width 48 height 14
click at [1144, 230] on icon "copy" at bounding box center [1147, 229] width 6 height 9
click at [1142, 250] on textarea "PPV" at bounding box center [1321, 264] width 463 height 44
click at [1478, 33] on span "Cancel" at bounding box center [1484, 32] width 28 height 10
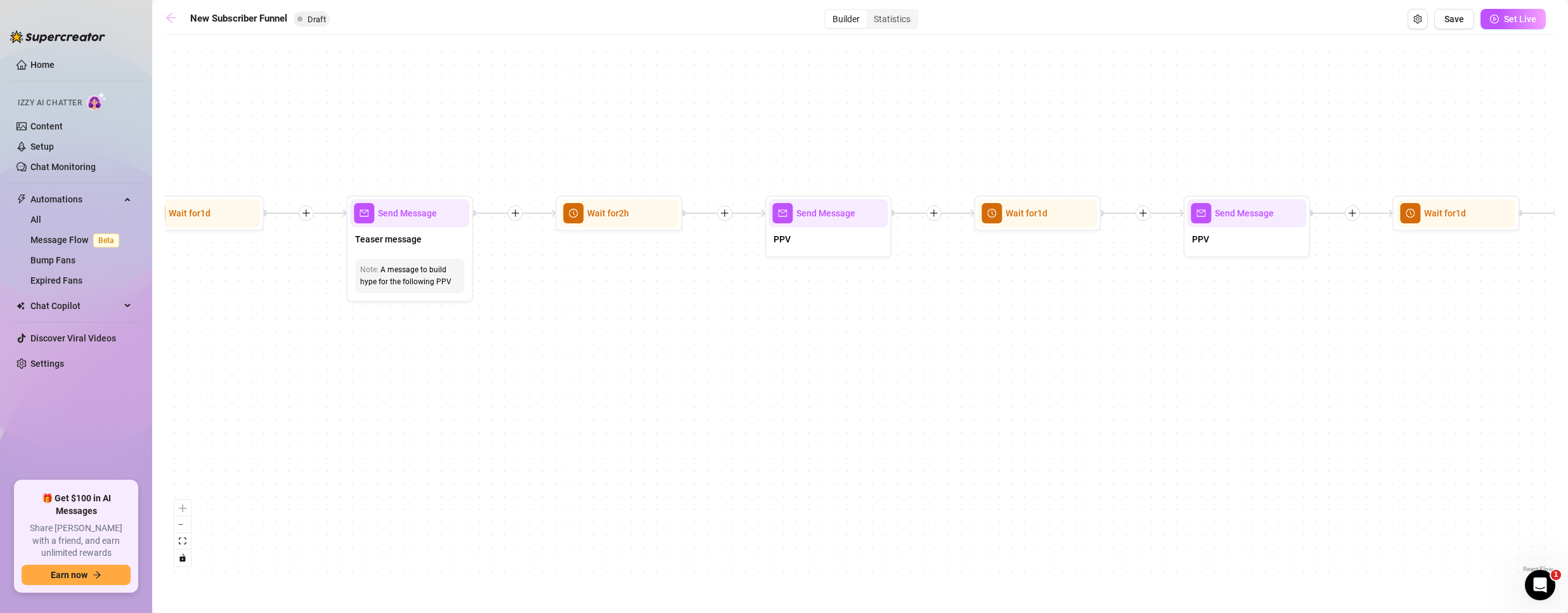
click at [170, 26] on link at bounding box center [174, 18] width 19 height 15
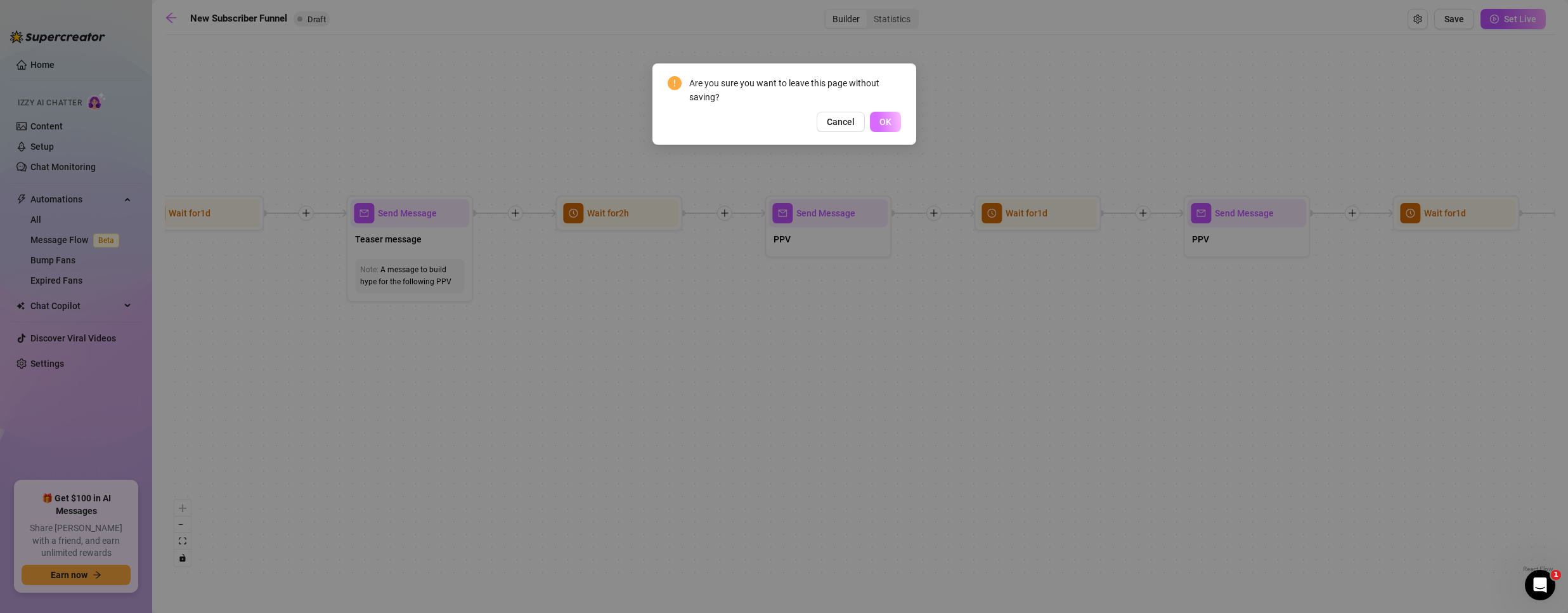
click at [889, 126] on span "OK" at bounding box center [886, 122] width 12 height 10
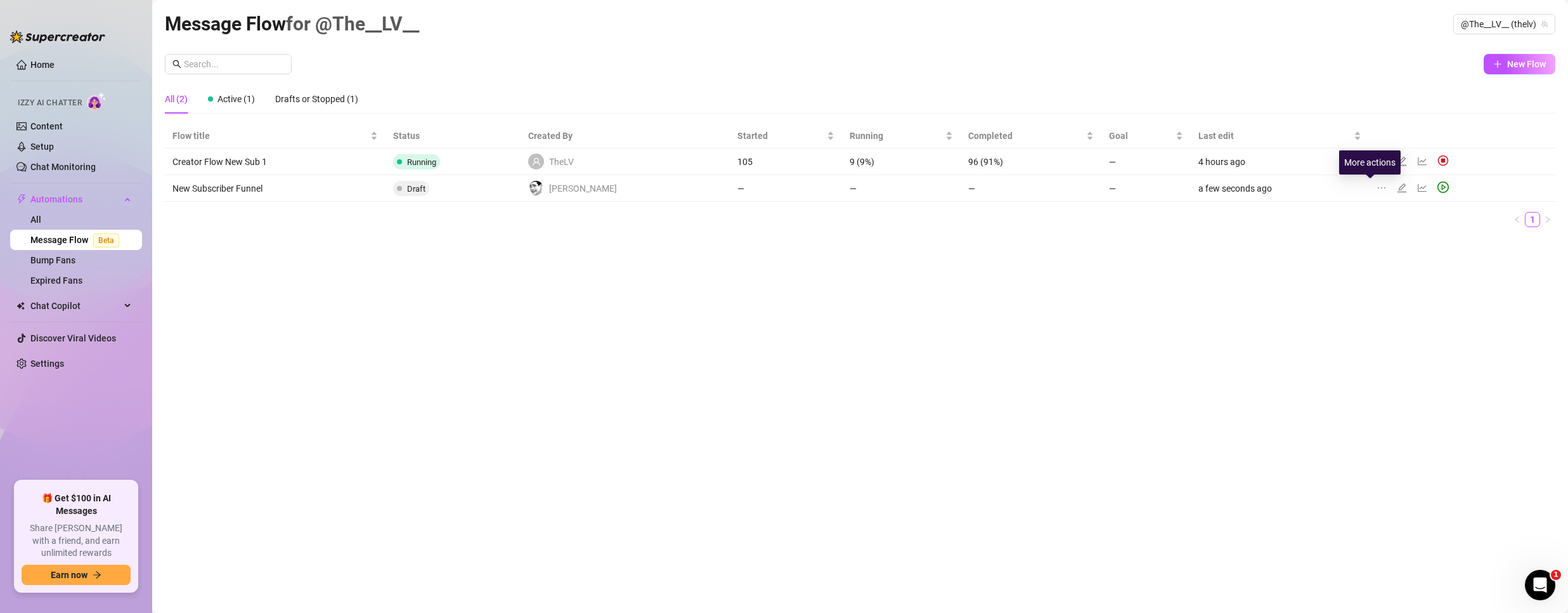
click at [1377, 188] on icon "ellipsis" at bounding box center [1382, 188] width 10 height 10
click at [1394, 247] on span "Delete" at bounding box center [1438, 248] width 97 height 14
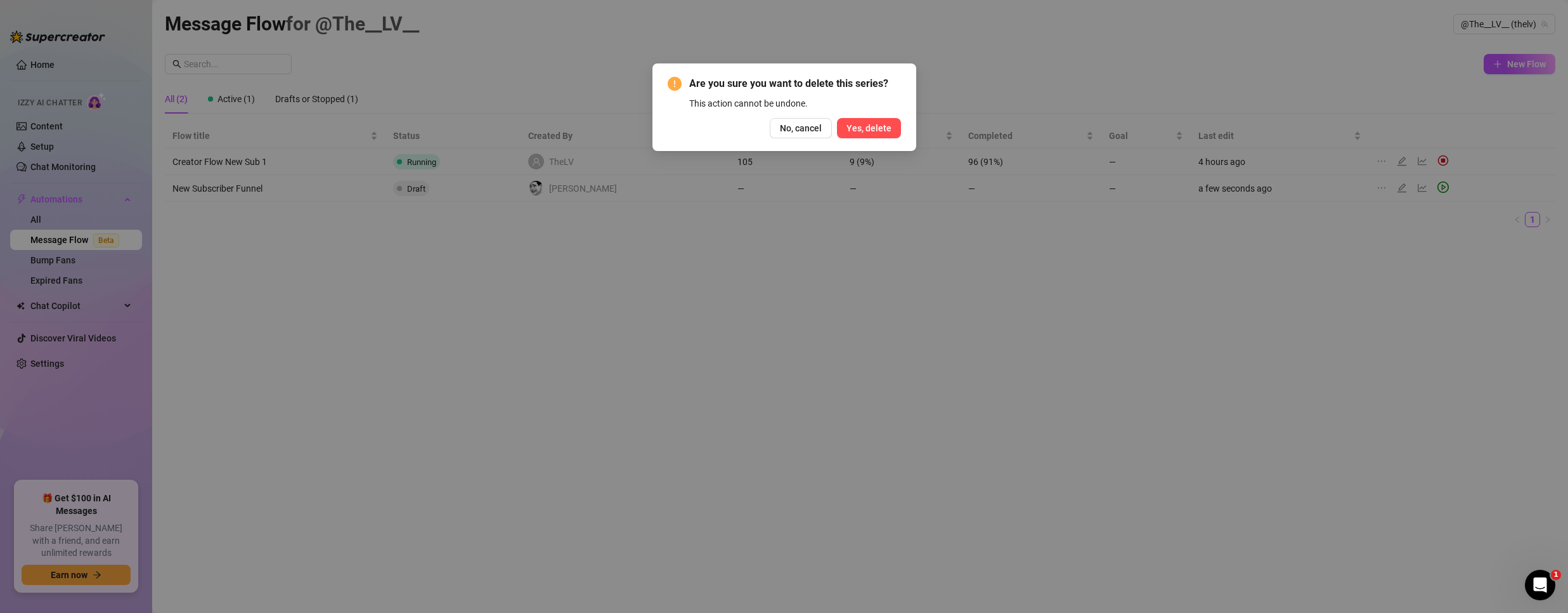
click at [876, 125] on span "Yes, delete" at bounding box center [869, 128] width 45 height 10
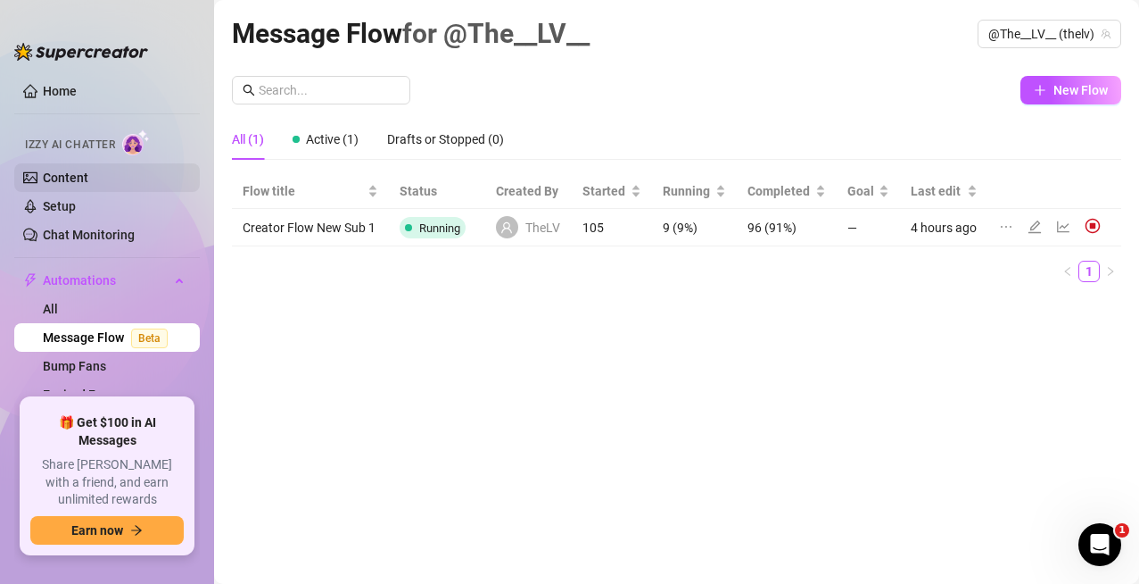
click at [73, 179] on link "Content" at bounding box center [66, 177] width 46 height 14
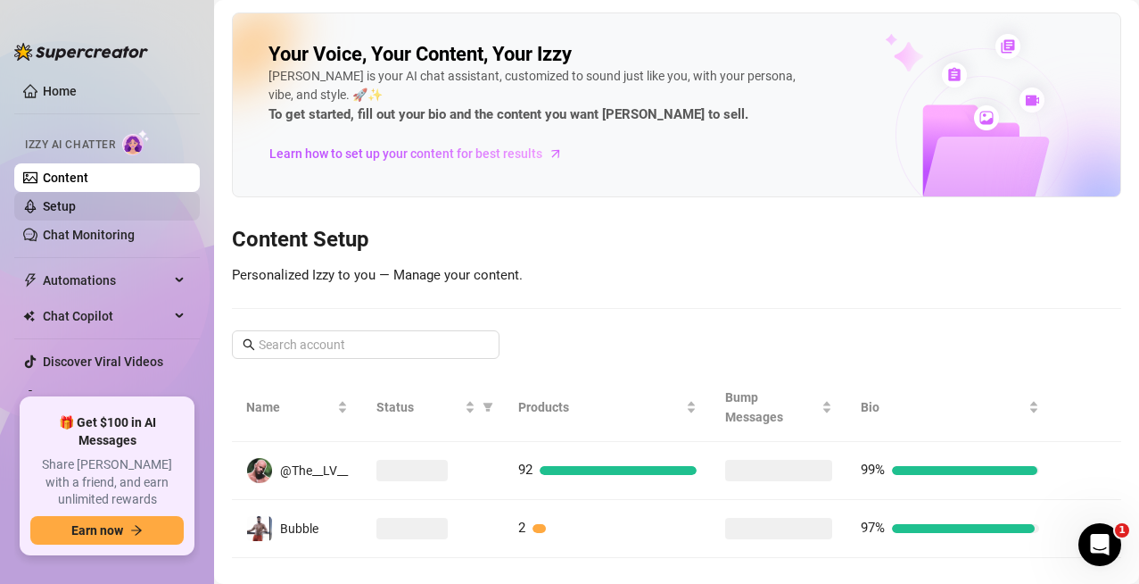
click at [46, 199] on link "Setup" at bounding box center [59, 206] width 33 height 14
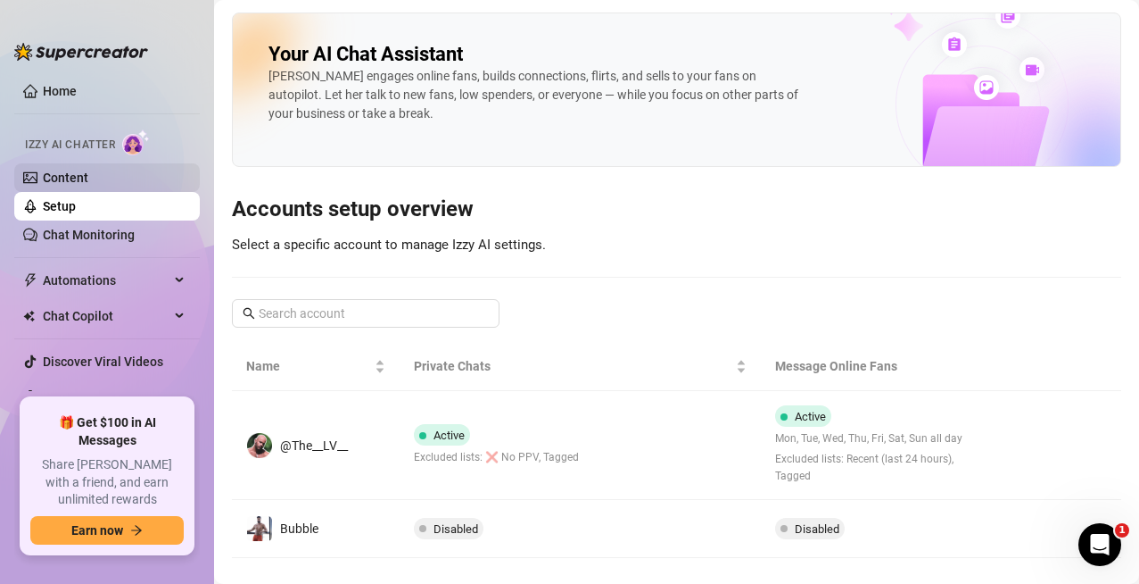
click at [88, 182] on link "Content" at bounding box center [66, 177] width 46 height 14
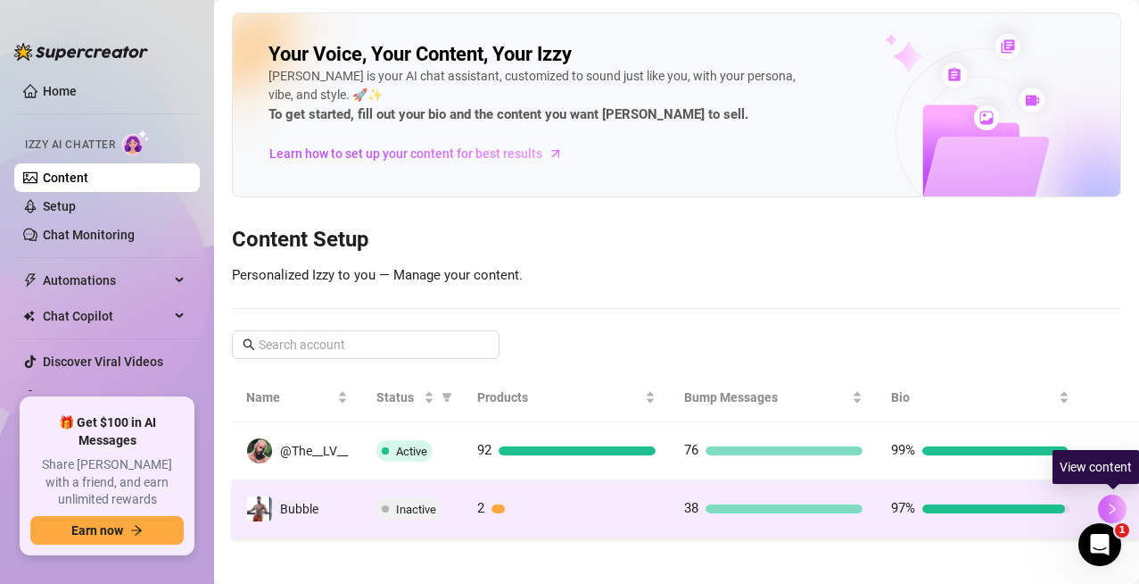
click at [1113, 494] on button "button" at bounding box center [1112, 508] width 29 height 29
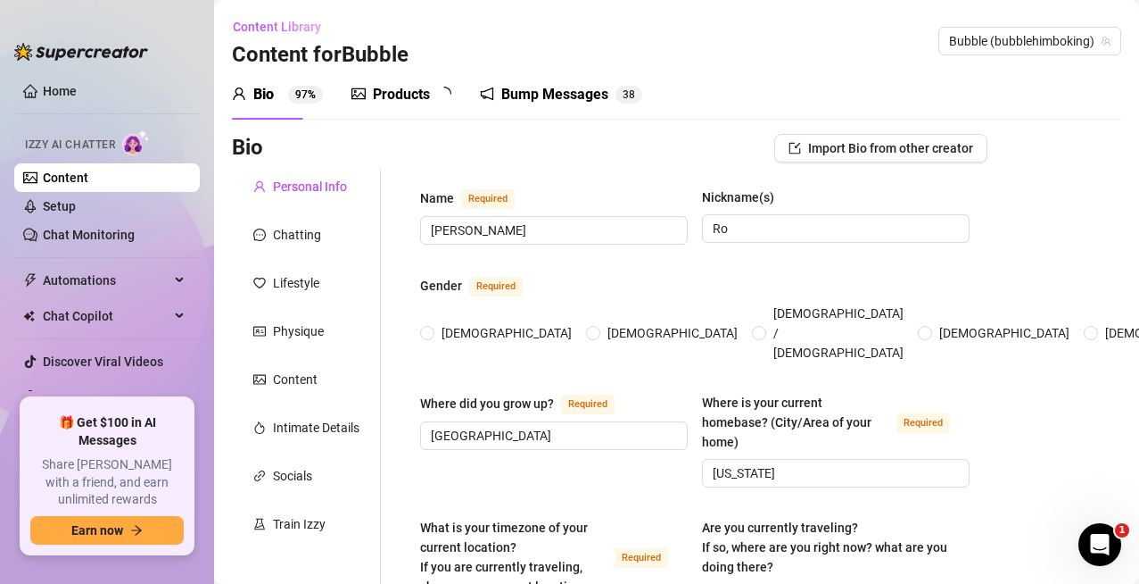
radio input "true"
type input "[DATE]"
click at [383, 76] on div "Products 2" at bounding box center [403, 95] width 103 height 50
